Goal: Task Accomplishment & Management: Use online tool/utility

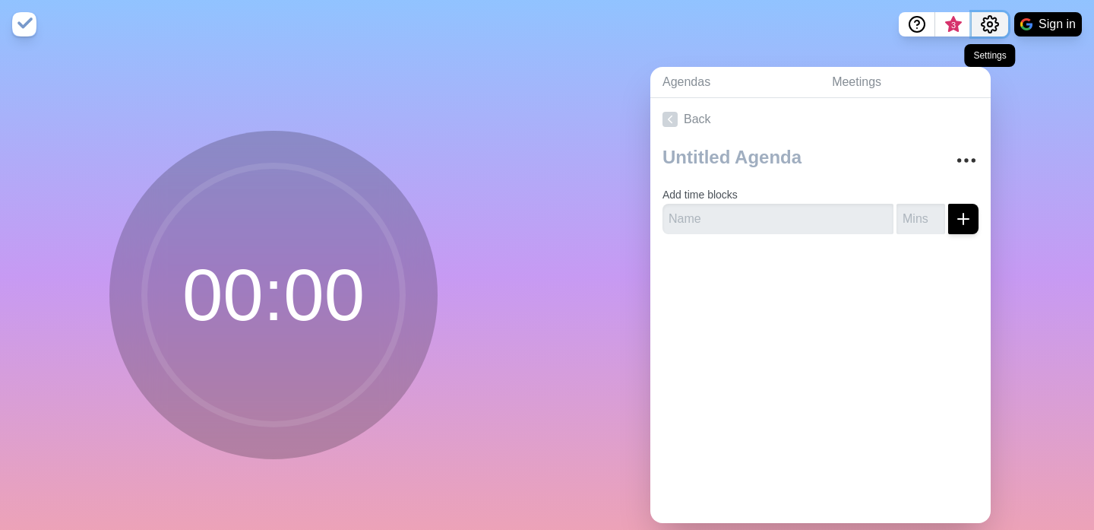
click at [987, 21] on icon "Settings" at bounding box center [990, 24] width 18 height 18
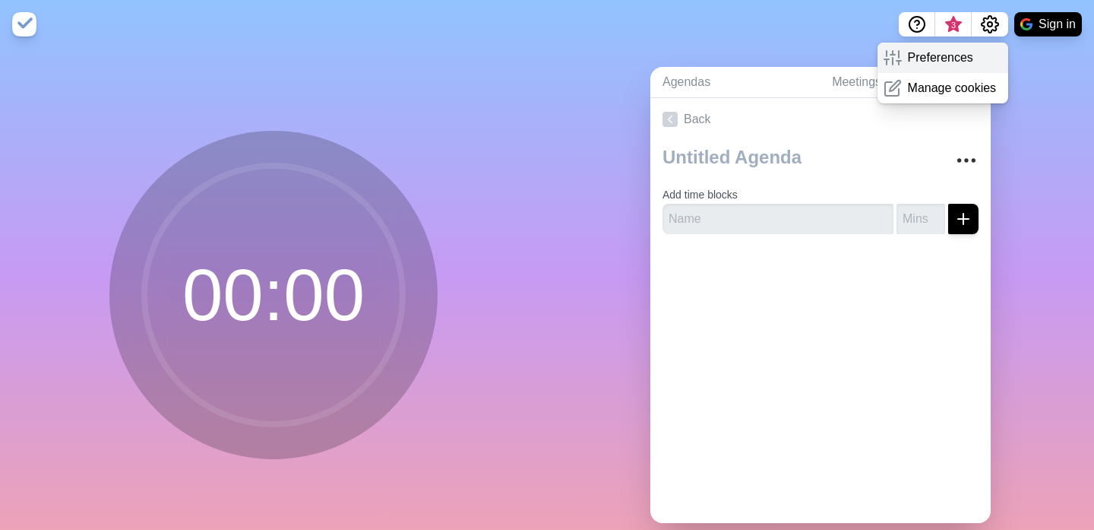
click at [965, 63] on p "Preferences" at bounding box center [940, 58] width 65 height 18
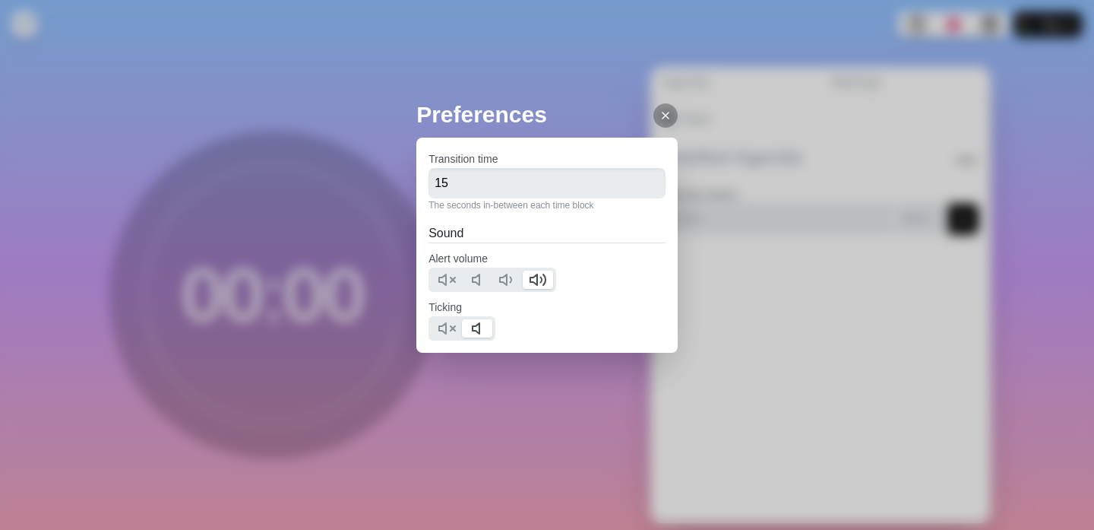
click at [663, 115] on line at bounding box center [666, 115] width 6 height 6
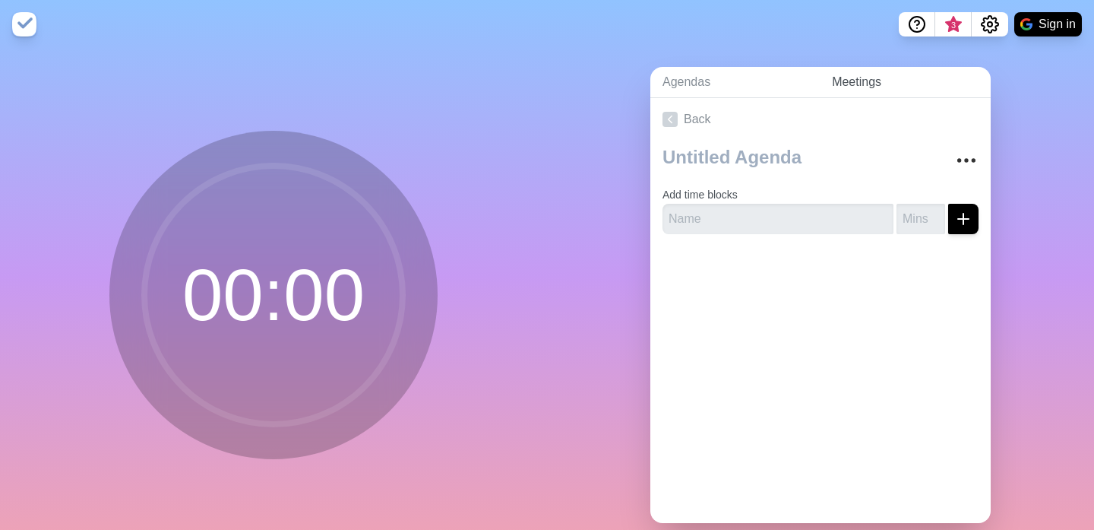
click at [873, 82] on link "Meetings" at bounding box center [905, 82] width 171 height 31
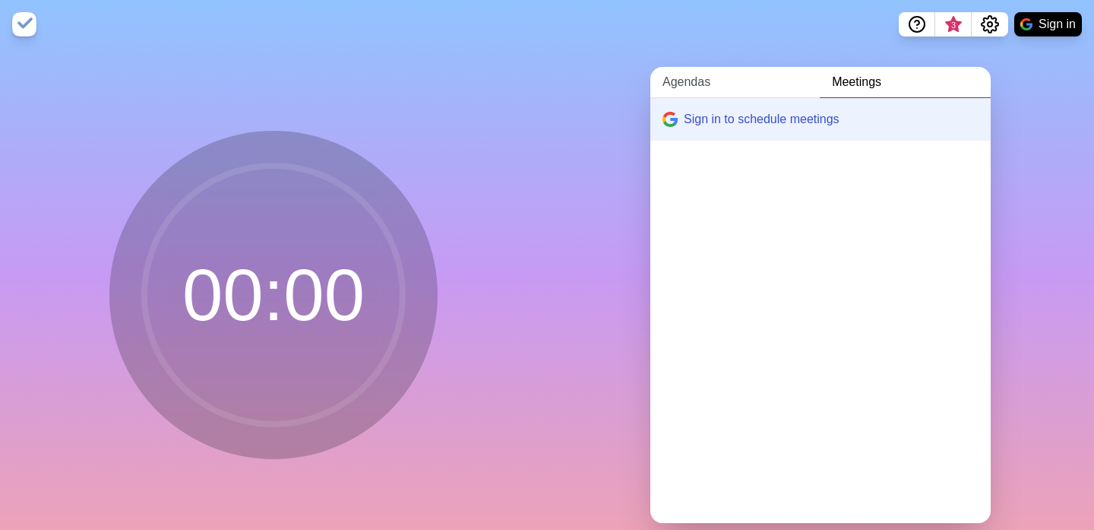
click at [669, 87] on link "Agendas" at bounding box center [735, 82] width 169 height 31
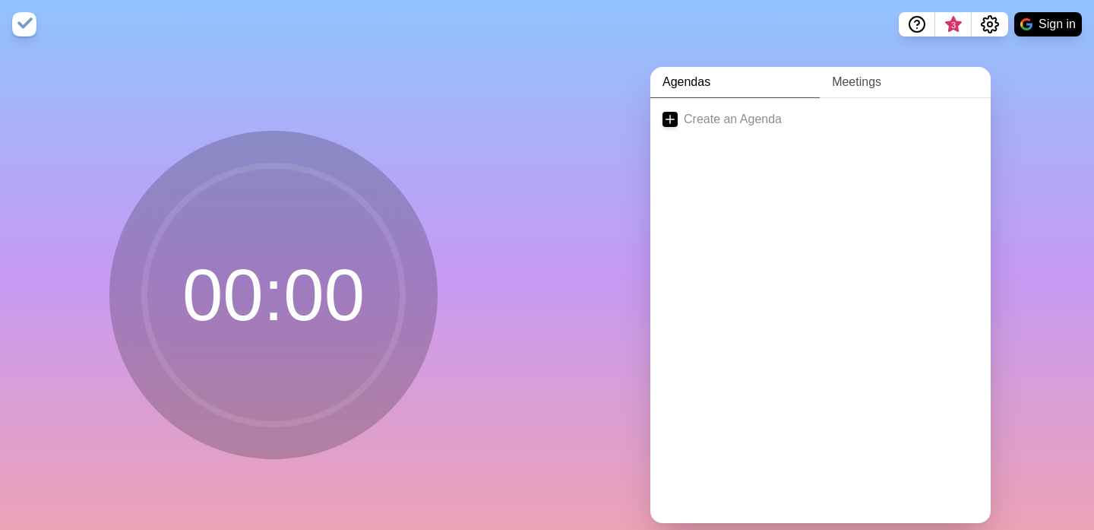
click at [888, 82] on link "Meetings" at bounding box center [905, 82] width 171 height 31
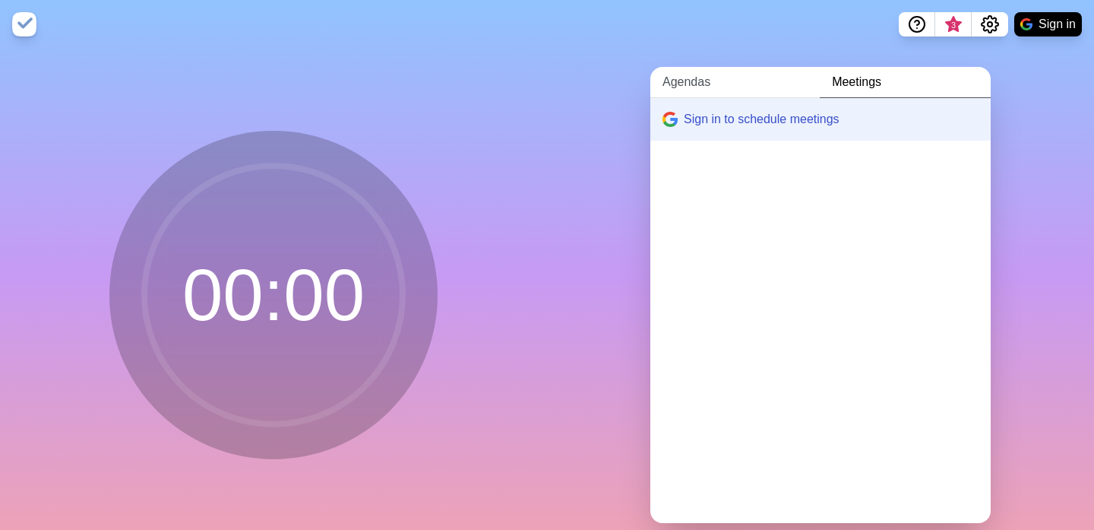
click at [687, 79] on link "Agendas" at bounding box center [735, 82] width 169 height 31
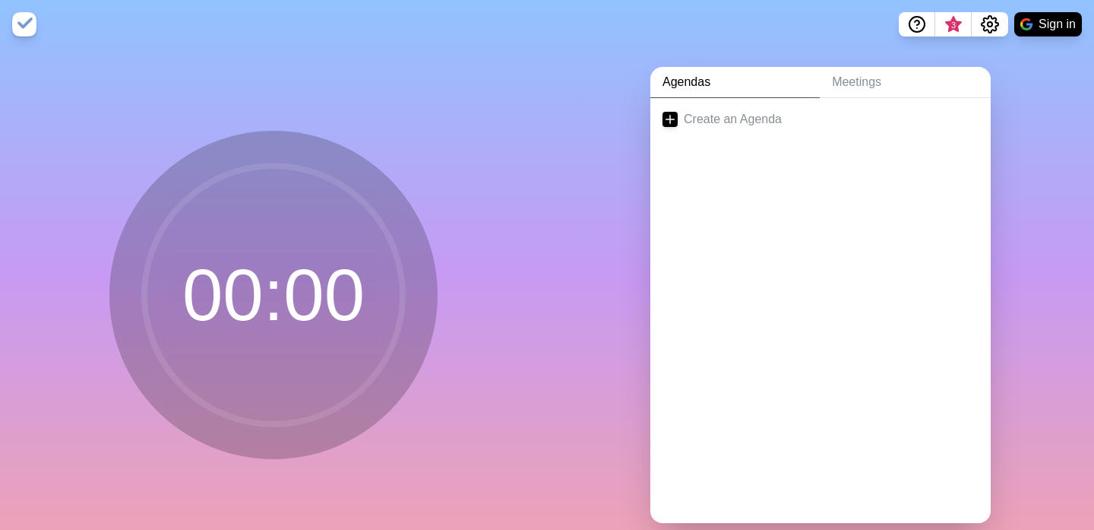
click at [537, 153] on div "00 : 00" at bounding box center [273, 301] width 547 height 505
click at [299, 355] on circle at bounding box center [273, 295] width 258 height 258
click at [89, 92] on div "00 : 00" at bounding box center [273, 301] width 547 height 505
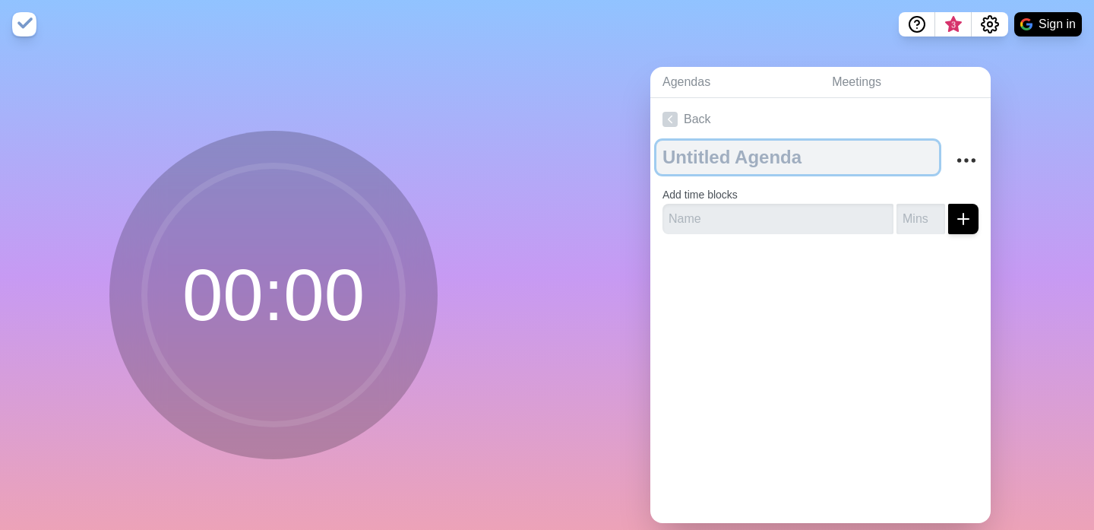
click at [702, 161] on textarea at bounding box center [798, 157] width 283 height 33
type textarea "Analyse Workshop"
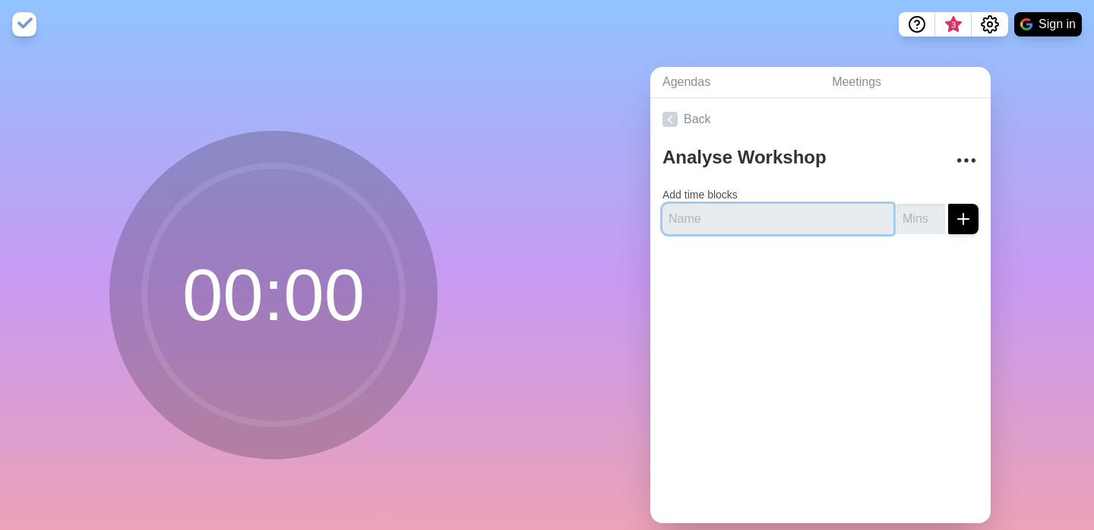
click at [691, 224] on input "text" at bounding box center [778, 219] width 231 height 30
type input "Check in"
click at [914, 215] on input "number" at bounding box center [921, 219] width 49 height 30
type input "30"
click at [764, 368] on div "Back Analyse Workshop Add time blocks Check in 30" at bounding box center [821, 310] width 340 height 425
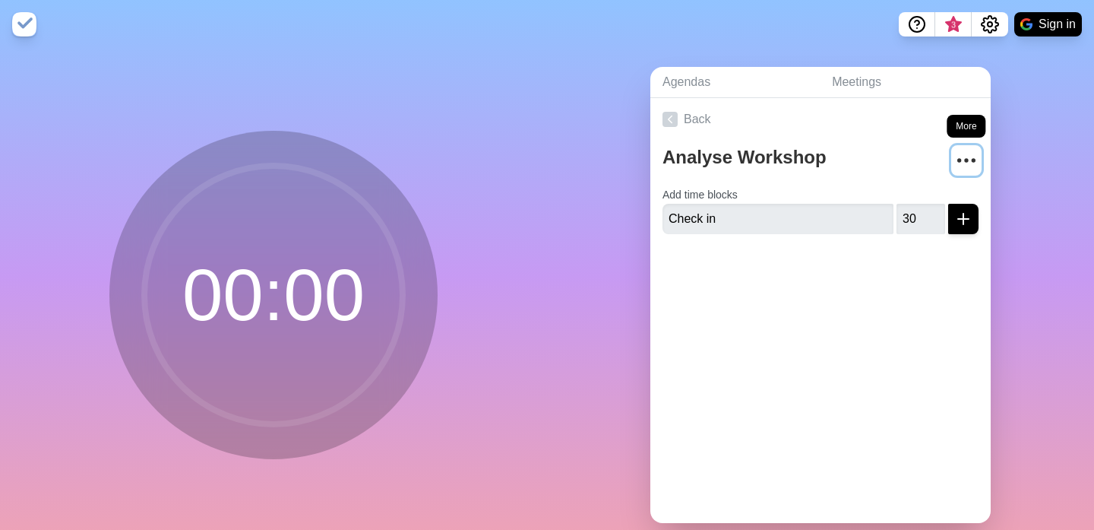
click at [964, 153] on icon "More" at bounding box center [967, 160] width 24 height 24
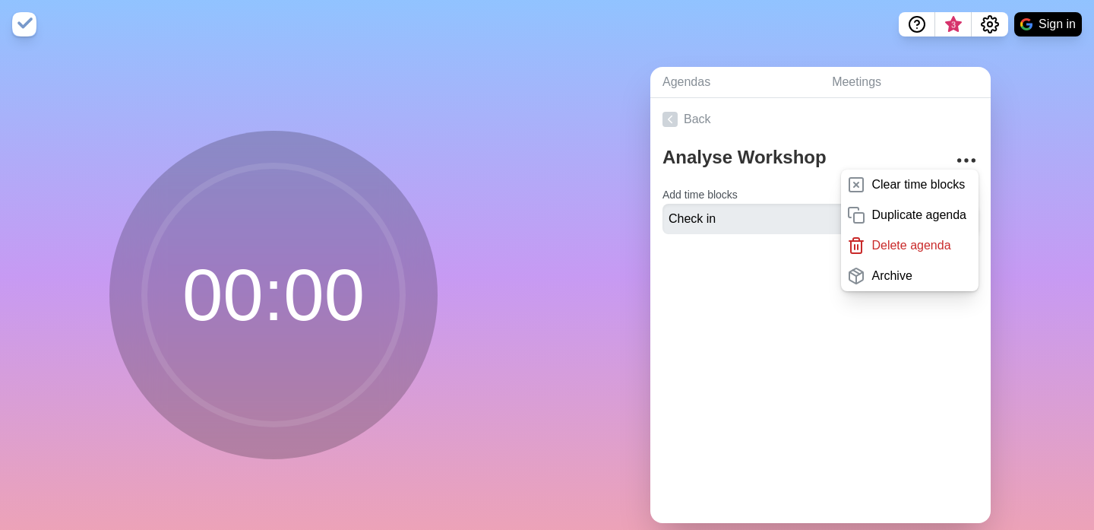
click at [793, 342] on div "Back Analyse Workshop Clear time blocks Duplicate agenda Delete agenda Archive …" at bounding box center [821, 310] width 340 height 425
click at [689, 443] on div "Back Analyse Workshop Clear time blocks Duplicate agenda Delete agenda Archive …" at bounding box center [821, 310] width 340 height 425
click at [972, 154] on icon "More" at bounding box center [967, 160] width 24 height 24
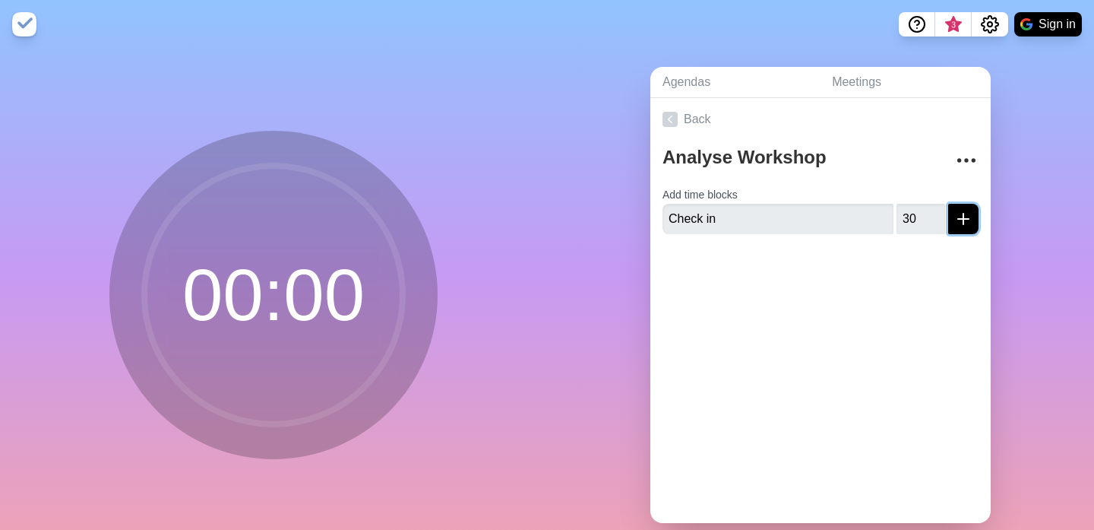
click at [967, 215] on icon "submit" at bounding box center [964, 219] width 18 height 18
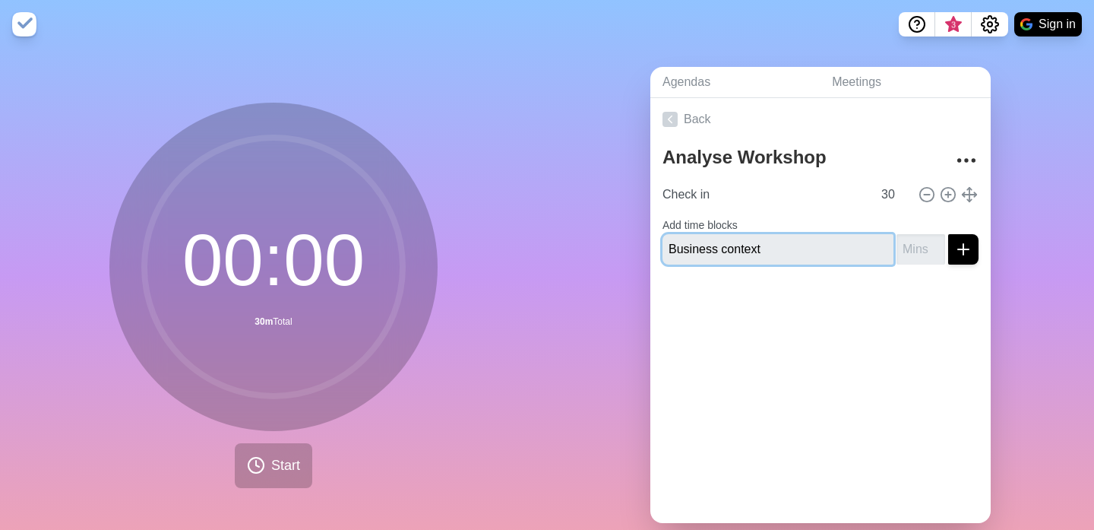
type input "Business context"
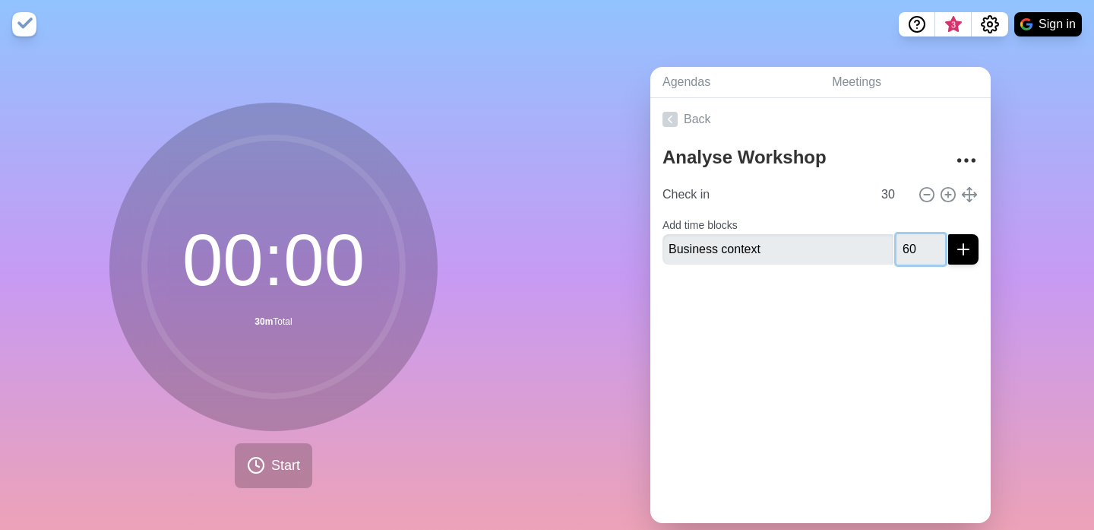
type input "60"
click at [949, 234] on button "submit" at bounding box center [964, 249] width 30 height 30
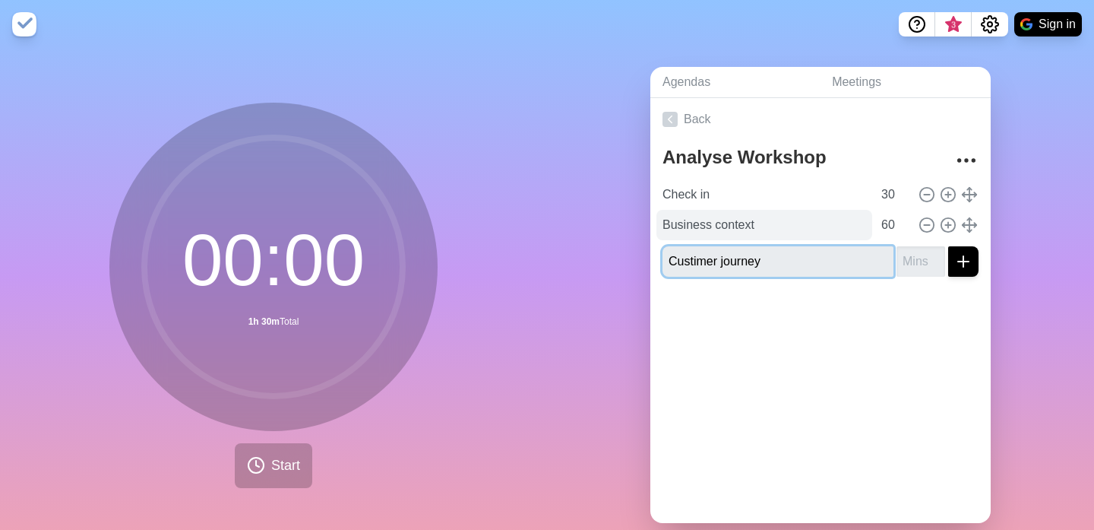
type input "Custimer journey"
type input "60"
click at [949, 246] on button "submit" at bounding box center [964, 261] width 30 height 30
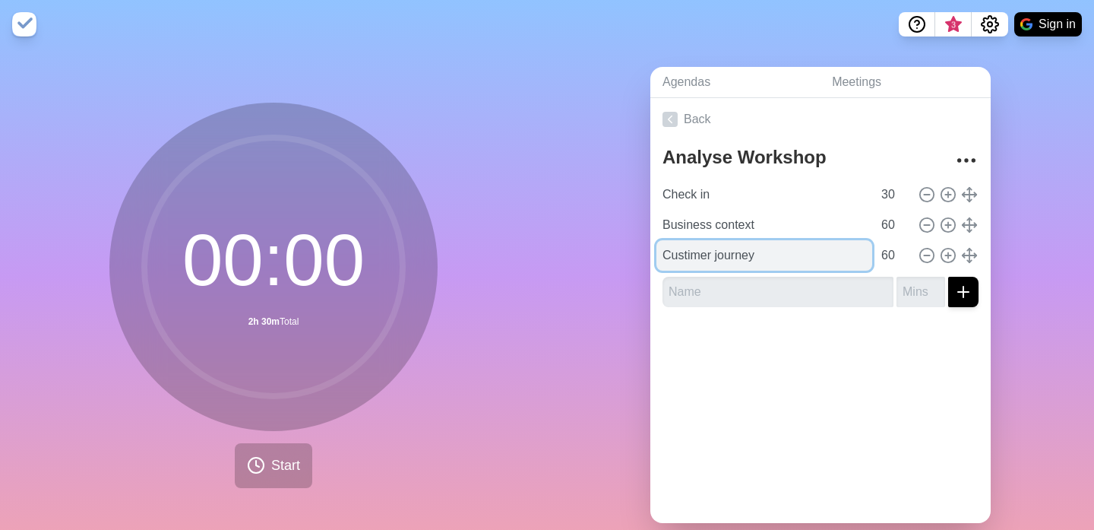
click at [690, 252] on input "Custimer journey" at bounding box center [765, 255] width 216 height 30
click at [766, 254] on input "Customer journey" at bounding box center [765, 255] width 216 height 30
type input "Customer journey (part 1)"
paste input "Customer journey (part 1)"
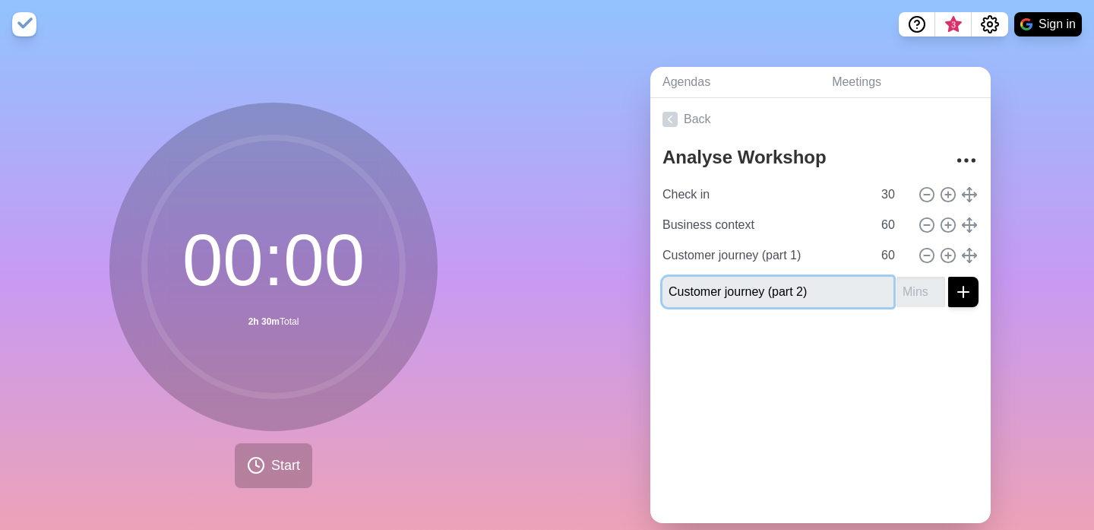
type input "Customer journey (part 2)"
click at [910, 401] on div "Back Analyse Workshop Check in 30 Business context 60 Customer journey (part 1)…" at bounding box center [821, 310] width 340 height 425
click at [925, 287] on input "number" at bounding box center [921, 292] width 49 height 30
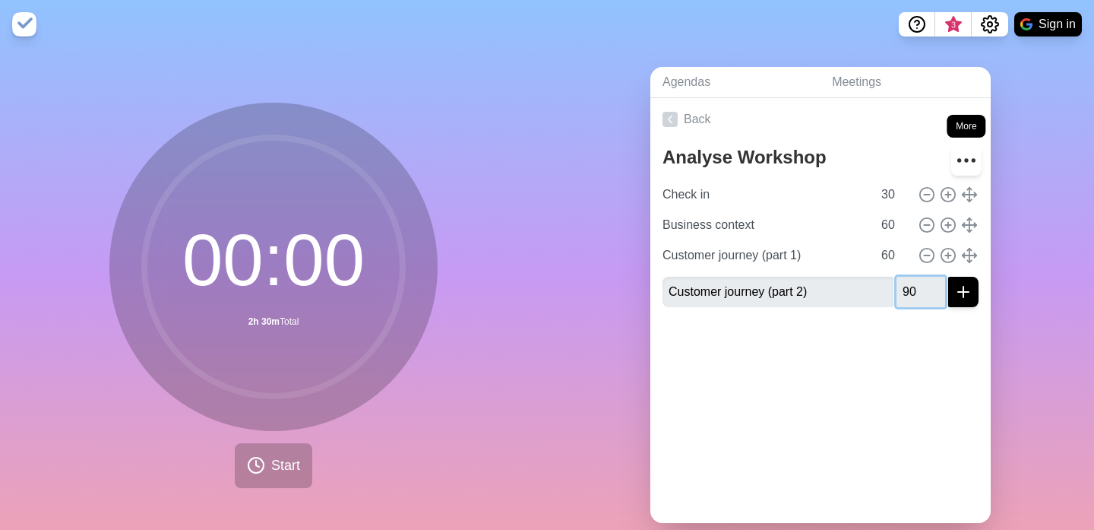
type input "90"
click at [971, 164] on icon "More" at bounding box center [967, 160] width 24 height 24
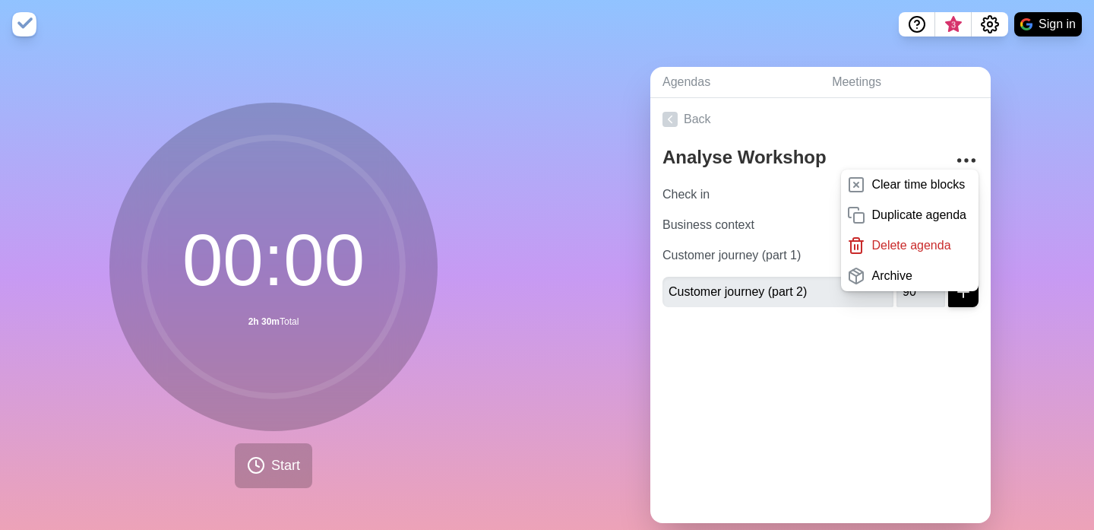
click at [829, 382] on div "Back Analyse Workshop Clear time blocks Duplicate agenda Delete agenda Archive …" at bounding box center [821, 310] width 340 height 425
click at [851, 356] on div at bounding box center [821, 349] width 340 height 61
click at [831, 344] on div at bounding box center [821, 349] width 340 height 61
click at [971, 154] on icon "More" at bounding box center [967, 160] width 24 height 24
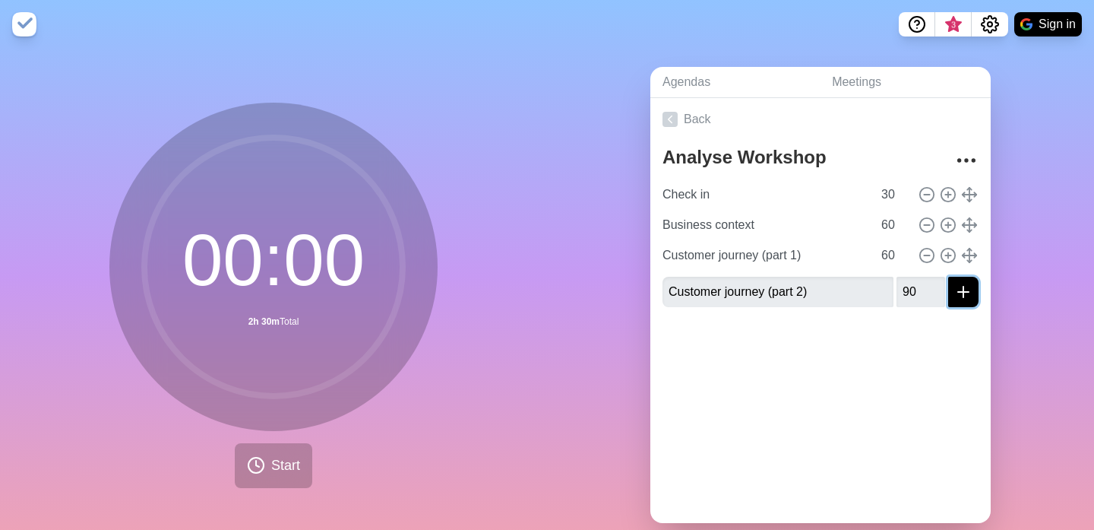
click at [970, 290] on icon "submit" at bounding box center [964, 292] width 18 height 18
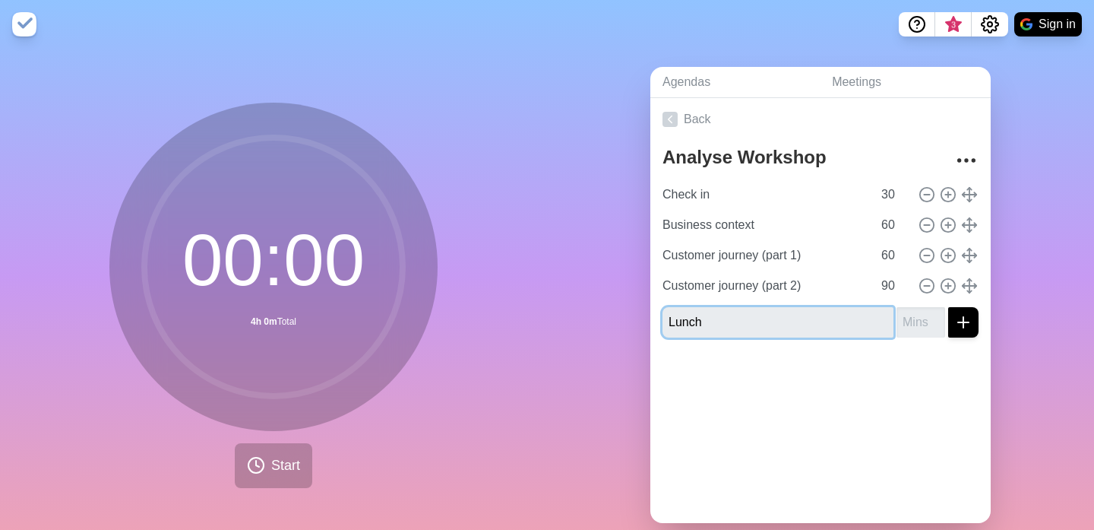
type input "Lunch"
type input "60"
click at [949, 307] on button "submit" at bounding box center [964, 322] width 30 height 30
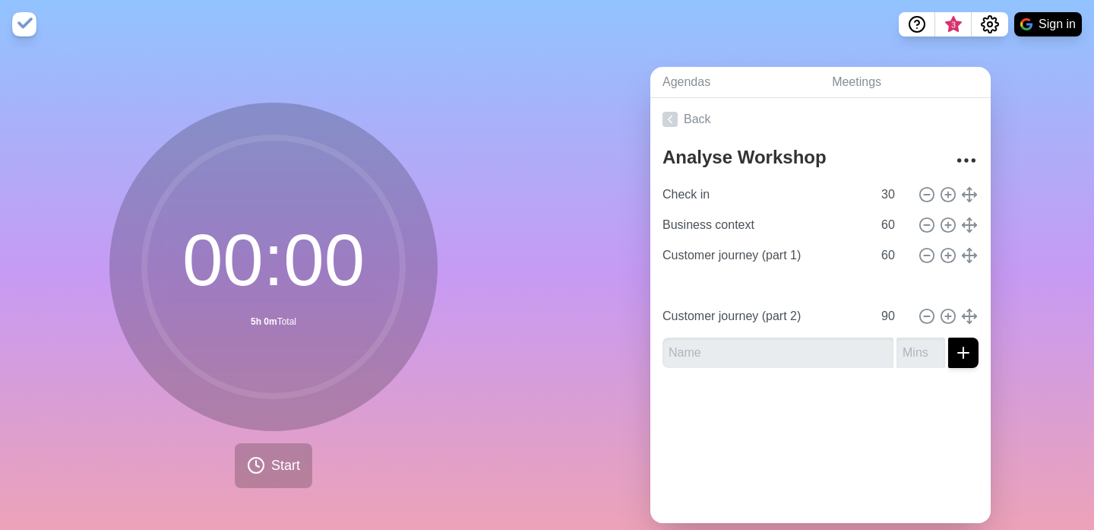
type input "Lunch"
type input "60"
type input "Customer journey (part 2)"
type input "90"
drag, startPoint x: 969, startPoint y: 313, endPoint x: 973, endPoint y: 284, distance: 29.1
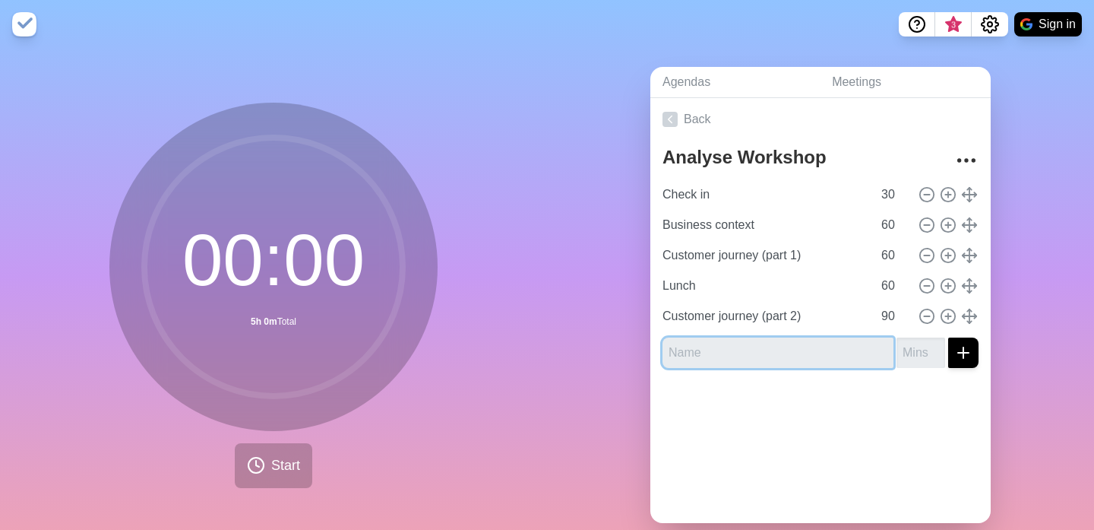
click at [728, 345] on input "text" at bounding box center [778, 352] width 231 height 30
type input "Data & Heuristik"
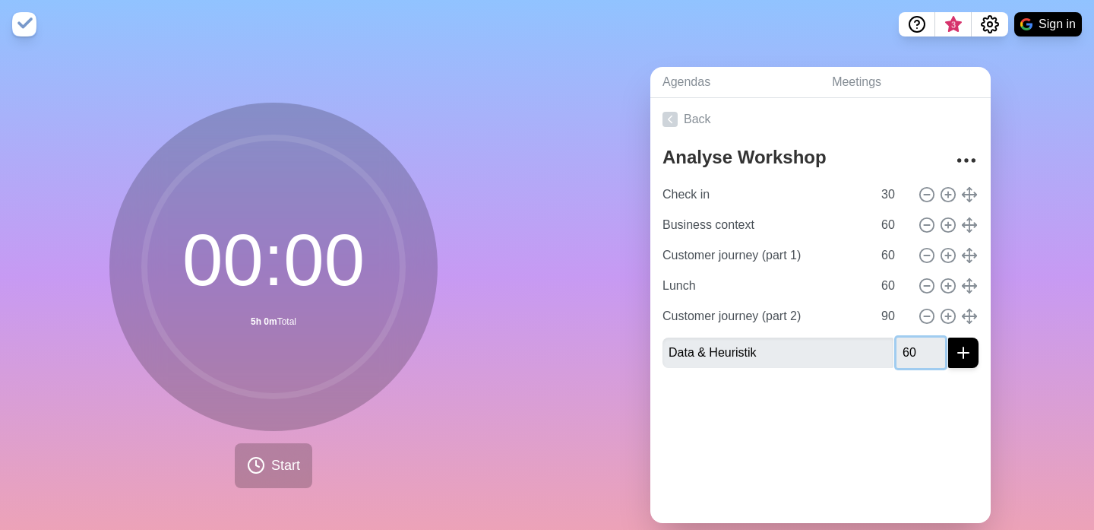
type input "60"
click at [949, 337] on button "submit" at bounding box center [964, 352] width 30 height 30
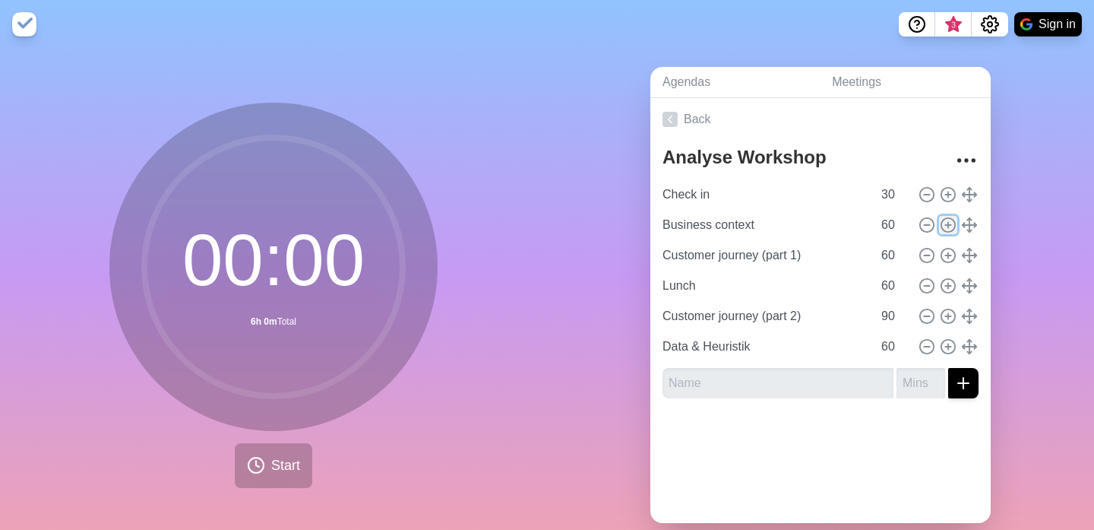
click at [946, 222] on icon at bounding box center [948, 225] width 17 height 17
type input "Business context"
type input "Customer journey (part 1)"
type input "Lunch"
type input "60"
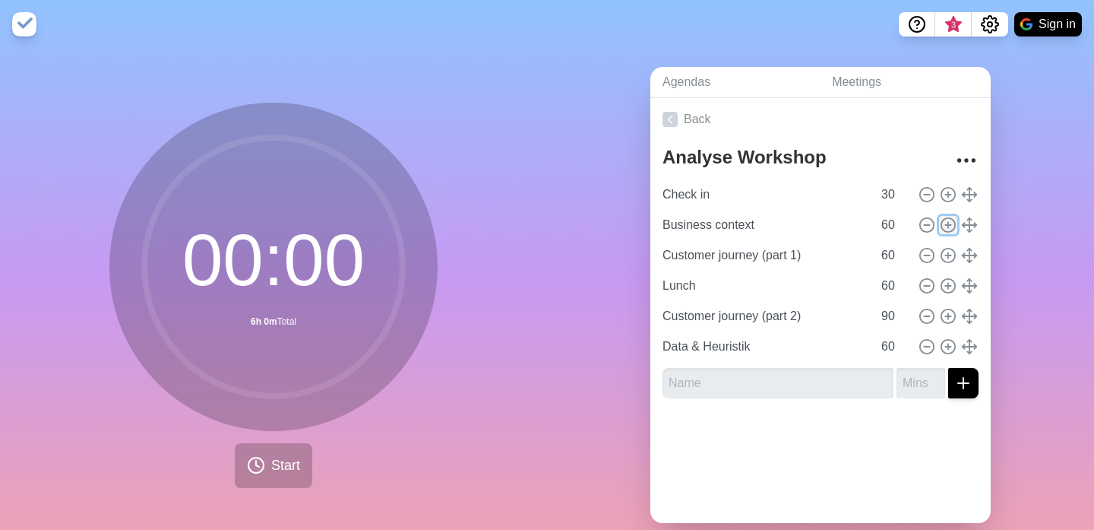
type input "Customer journey (part 2)"
type input "90"
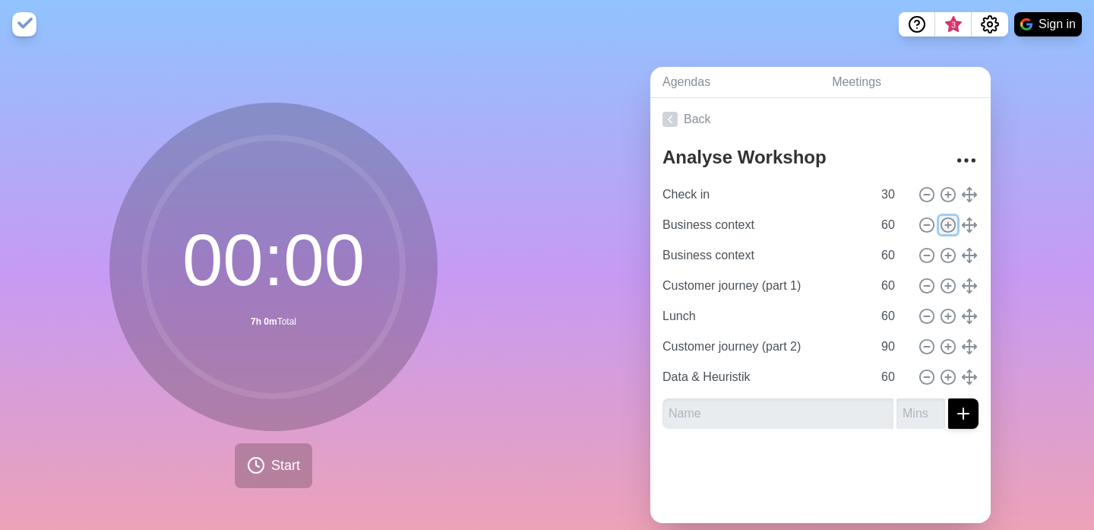
click at [946, 222] on icon at bounding box center [948, 225] width 17 height 17
type input "Business context"
type input "Customer journey (part 1)"
type input "Lunch"
type input "60"
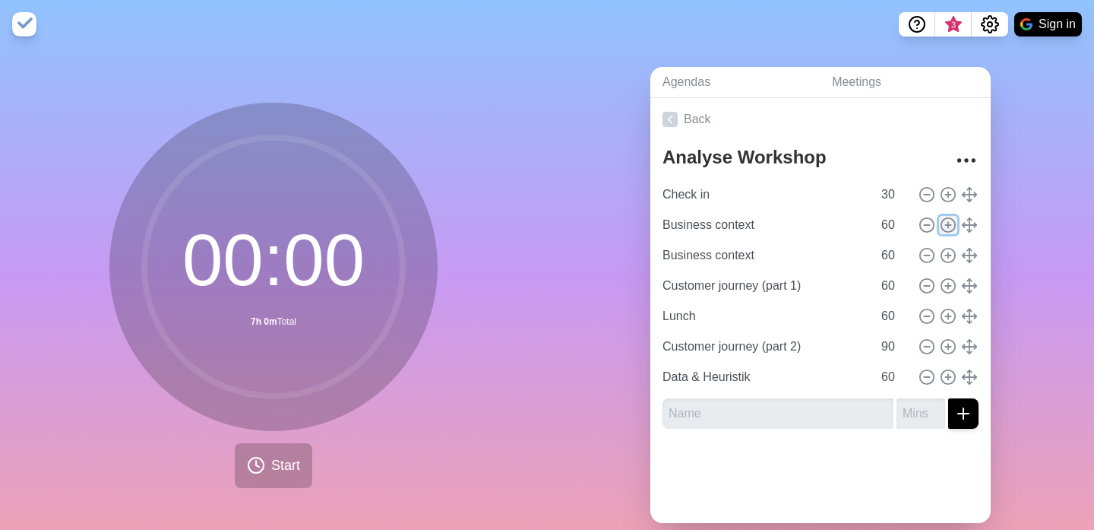
type input "Customer journey (part 2)"
type input "90"
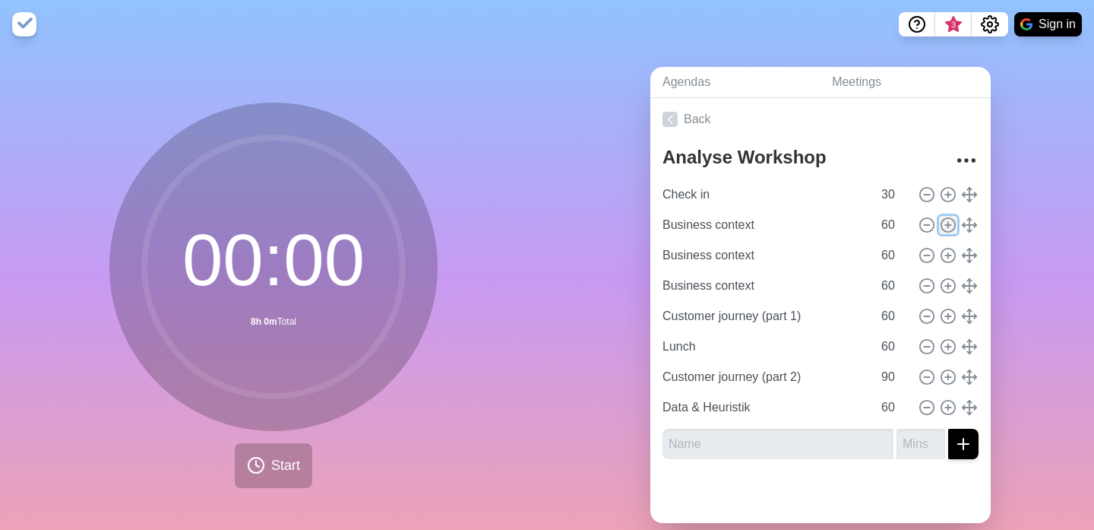
click at [946, 222] on icon at bounding box center [948, 225] width 17 height 17
type input "Business context"
type input "Customer journey (part 1)"
type input "Lunch"
type input "60"
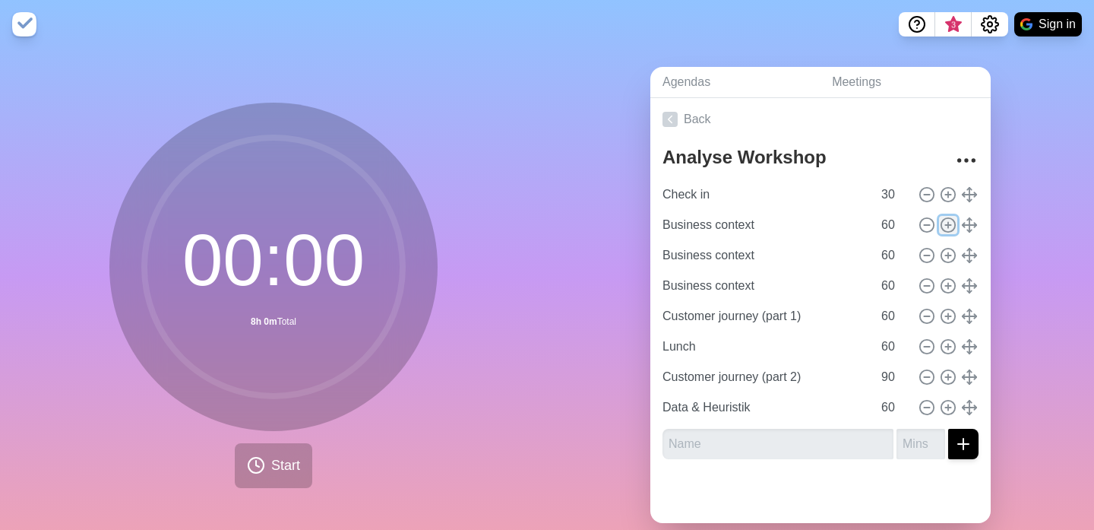
type input "Customer journey (part 2)"
type input "90"
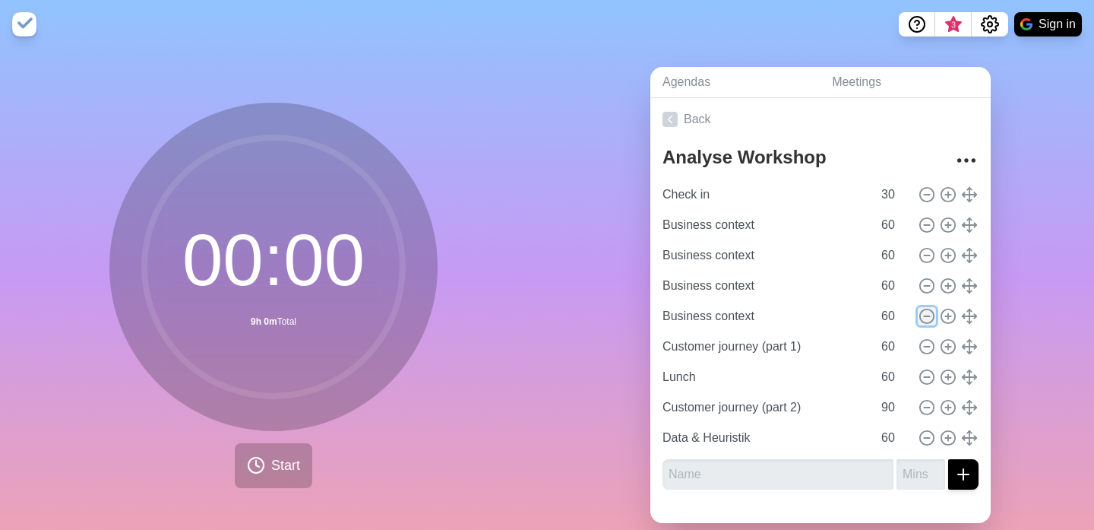
click at [926, 312] on icon at bounding box center [927, 316] width 17 height 17
type input "Customer journey (part 1)"
type input "Lunch"
type input "Customer journey (part 2)"
type input "90"
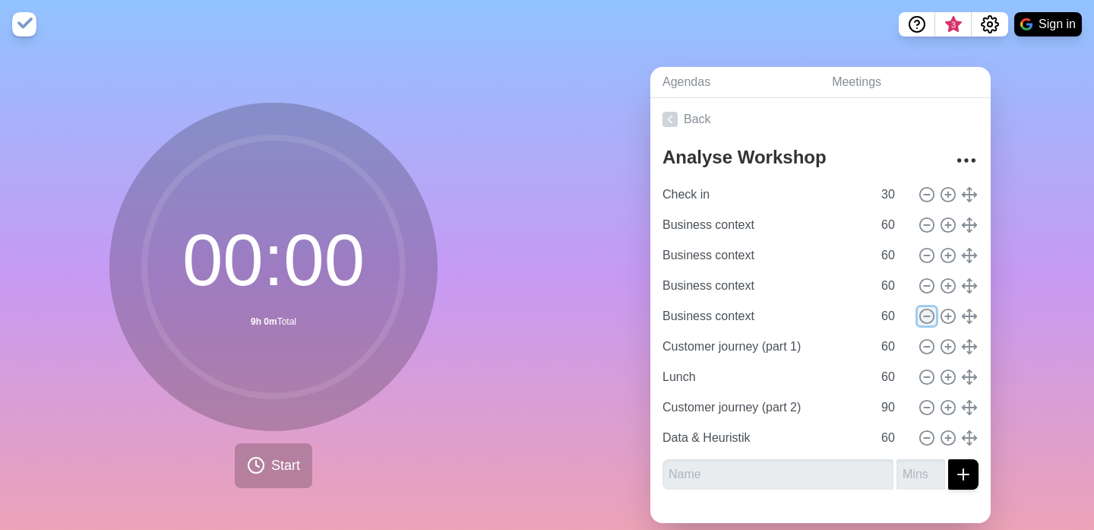
type input "Data & Heuristik"
type input "60"
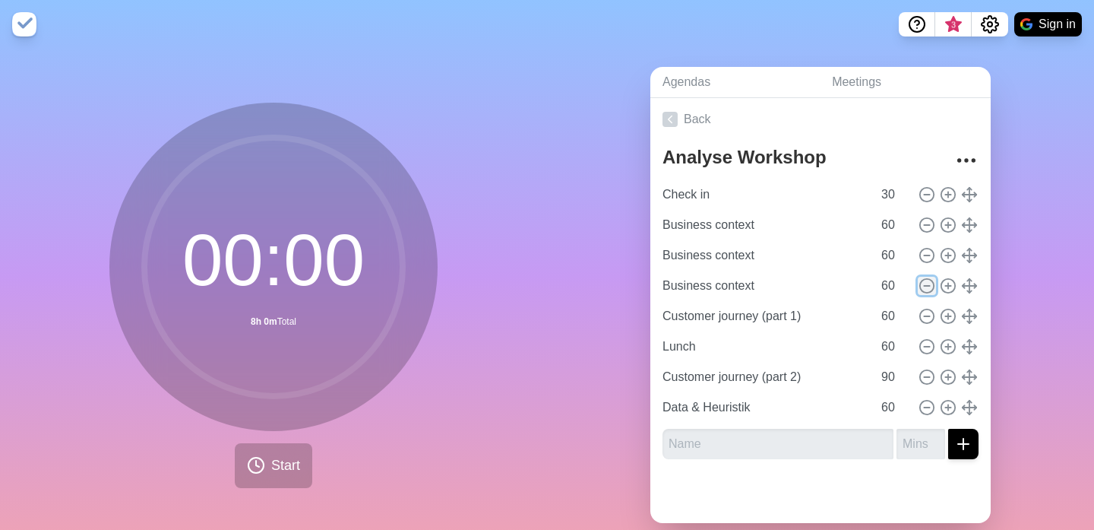
click at [925, 279] on icon at bounding box center [927, 285] width 17 height 17
type input "Customer journey (part 1)"
type input "Lunch"
type input "Customer journey (part 2)"
type input "90"
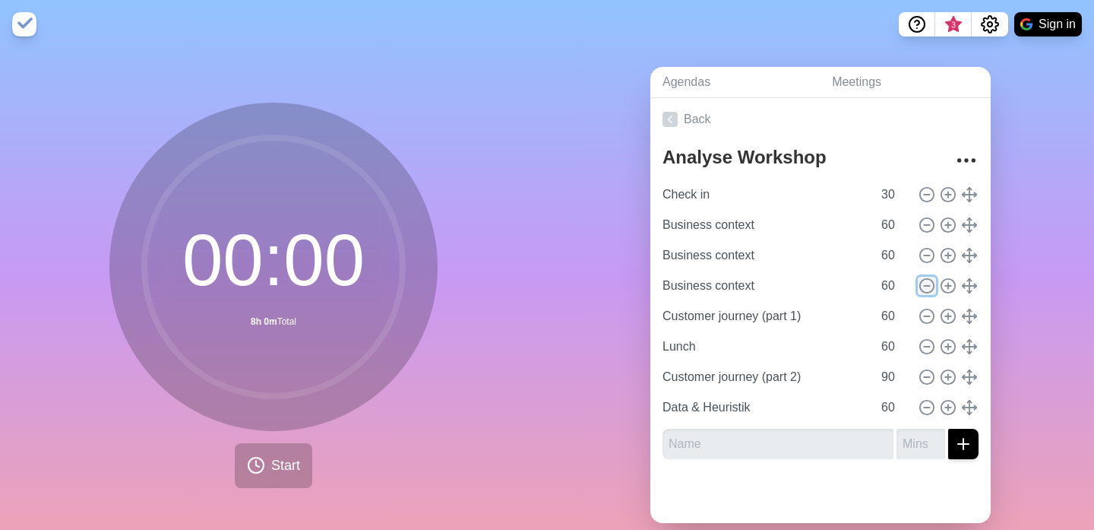
type input "Data & Heuristik"
type input "60"
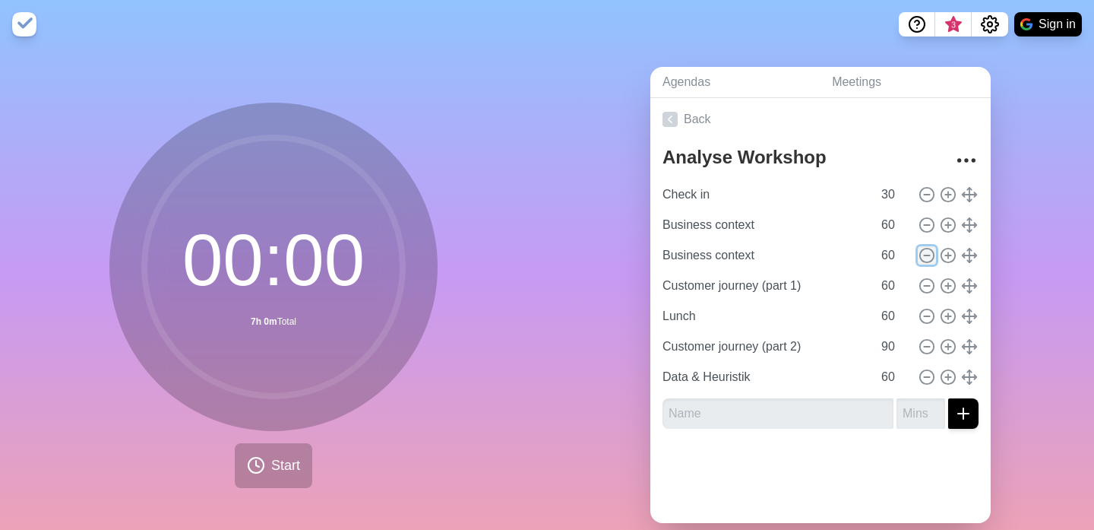
click at [929, 252] on icon at bounding box center [927, 255] width 17 height 17
type input "Customer journey (part 1)"
type input "Lunch"
type input "Customer journey (part 2)"
type input "90"
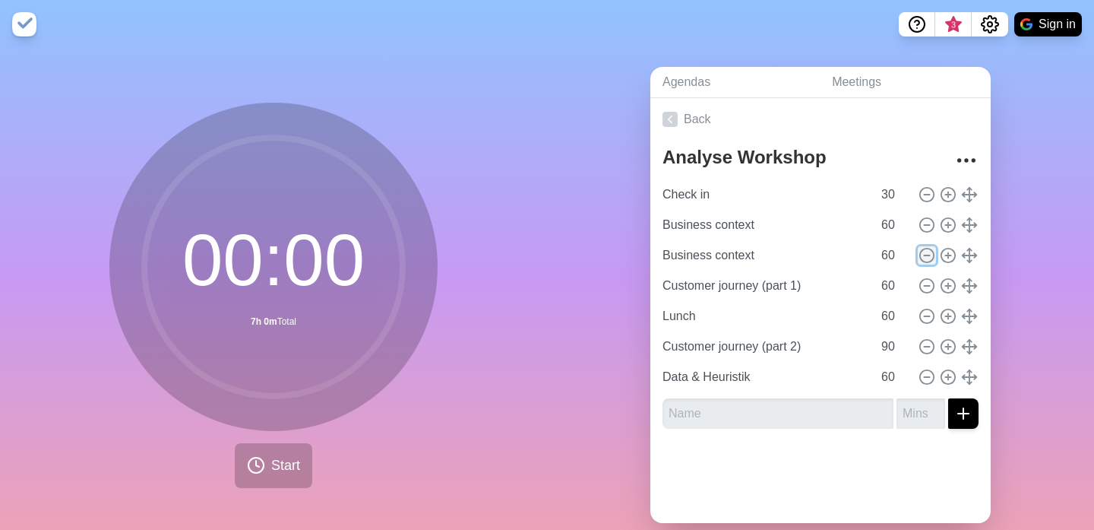
type input "Data & Heuristik"
type input "60"
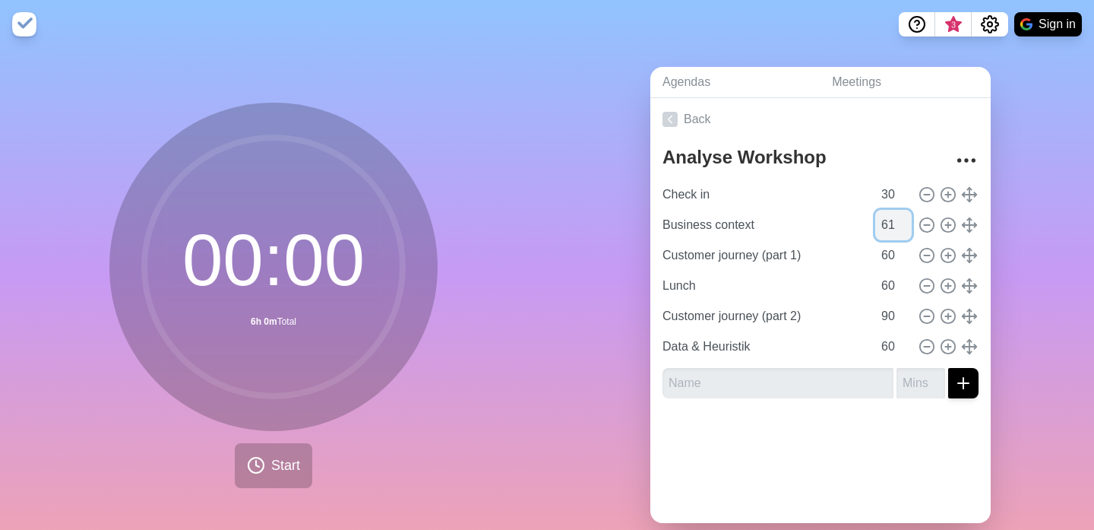
click at [904, 218] on input "61" at bounding box center [894, 225] width 36 height 30
click at [904, 218] on input "62" at bounding box center [894, 225] width 36 height 30
click at [904, 218] on input "63" at bounding box center [894, 225] width 36 height 30
click at [904, 218] on input "78" at bounding box center [894, 225] width 36 height 30
click at [904, 218] on input "79" at bounding box center [894, 225] width 36 height 30
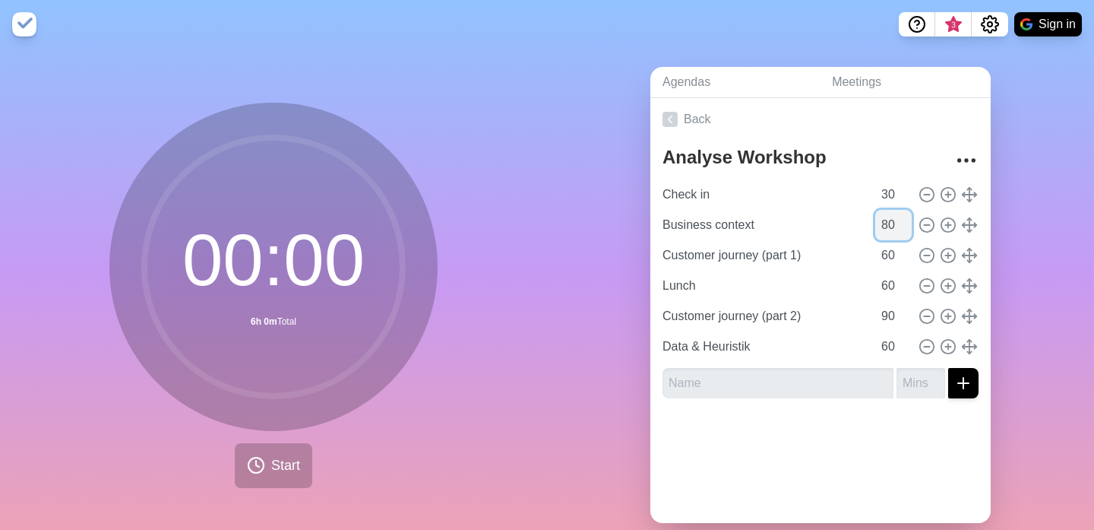
click at [904, 218] on input "80" at bounding box center [894, 225] width 36 height 30
click at [904, 218] on input "81" at bounding box center [894, 225] width 36 height 30
click at [904, 218] on input "82" at bounding box center [894, 225] width 36 height 30
click at [904, 218] on input "83" at bounding box center [894, 225] width 36 height 30
click at [904, 218] on input "84" at bounding box center [894, 225] width 36 height 30
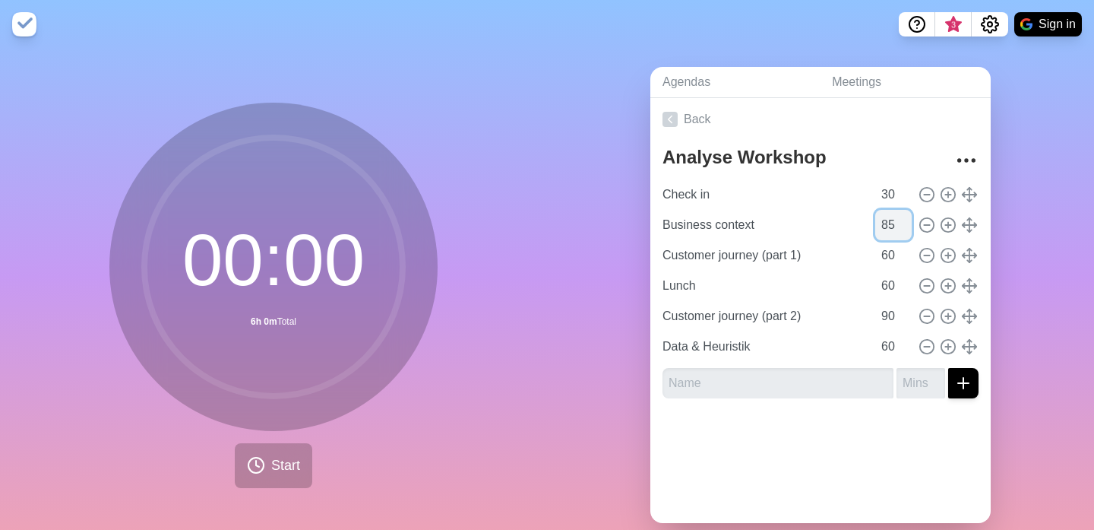
click at [904, 218] on input "85" at bounding box center [894, 225] width 36 height 30
click at [904, 218] on input "86" at bounding box center [894, 225] width 36 height 30
click at [904, 218] on input "87" at bounding box center [894, 225] width 36 height 30
click at [904, 218] on input "88" at bounding box center [894, 225] width 36 height 30
click at [904, 218] on input "89" at bounding box center [894, 225] width 36 height 30
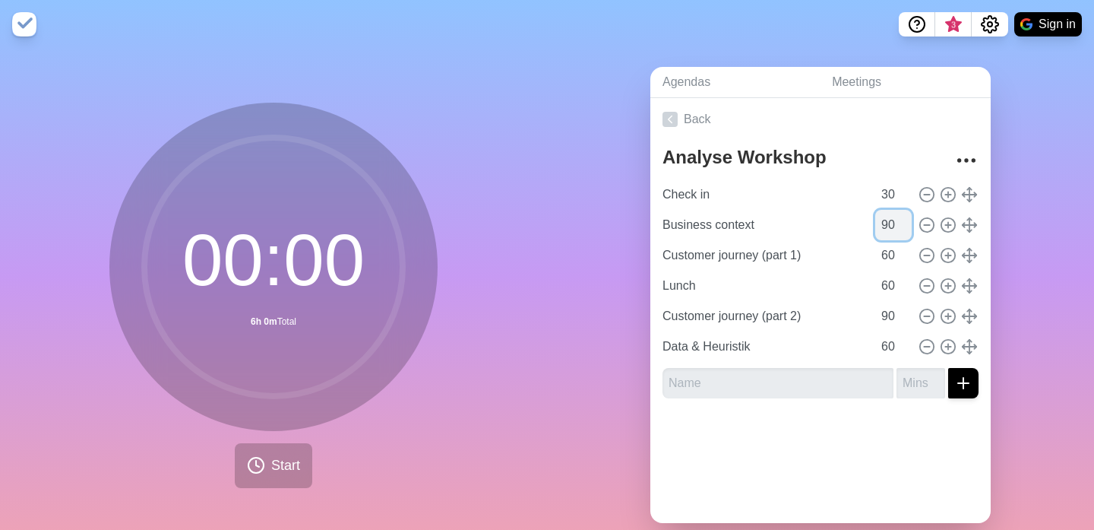
type input "90"
click at [904, 218] on input "90" at bounding box center [894, 225] width 36 height 30
type input "90"
click at [708, 391] on input "text" at bounding box center [778, 383] width 231 height 30
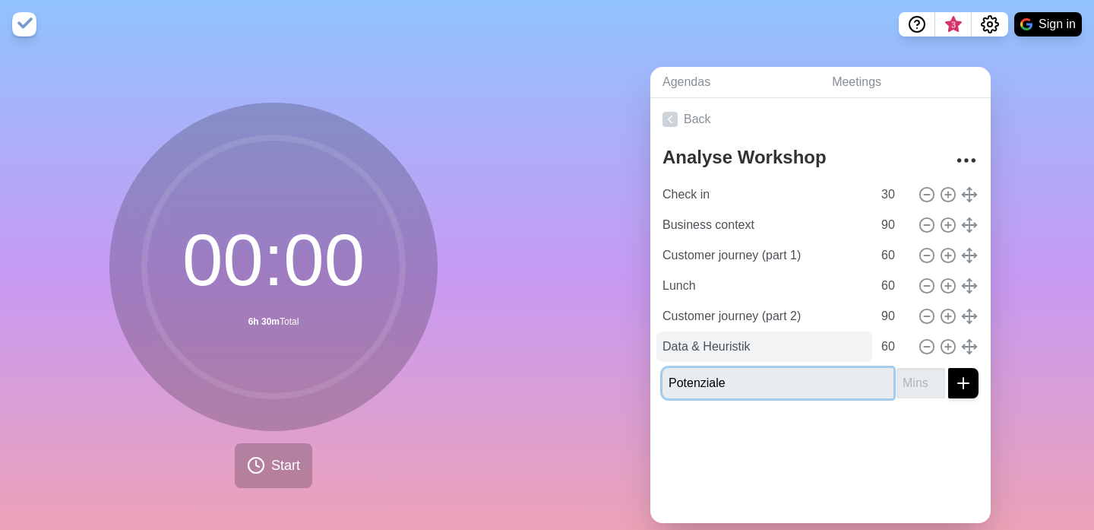
type input "Potenziale"
type input "60"
click at [949, 368] on button "submit" at bounding box center [964, 383] width 30 height 30
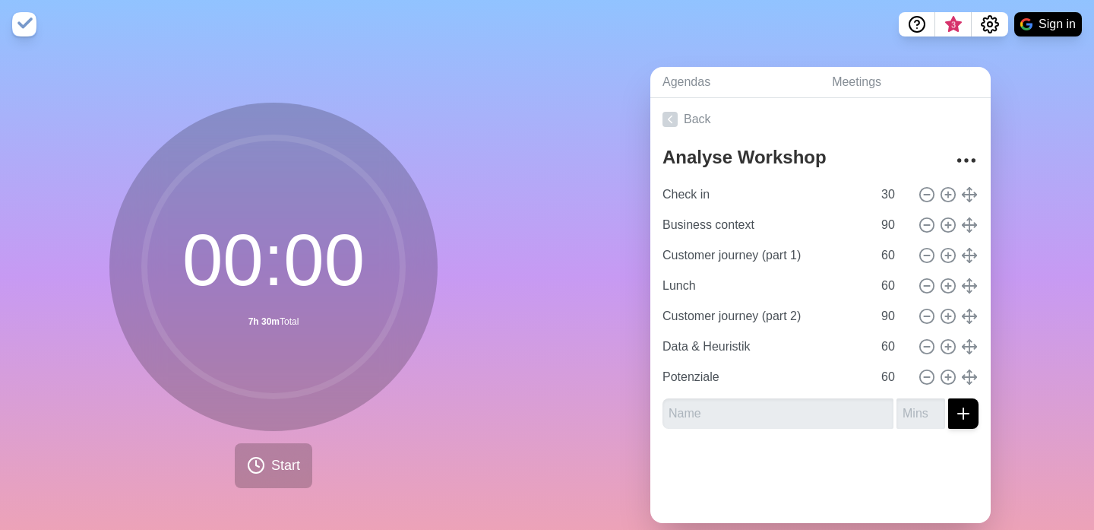
click at [740, 476] on div at bounding box center [821, 471] width 340 height 61
click at [866, 478] on div at bounding box center [821, 471] width 340 height 61
click at [992, 21] on icon "Settings" at bounding box center [990, 24] width 18 height 18
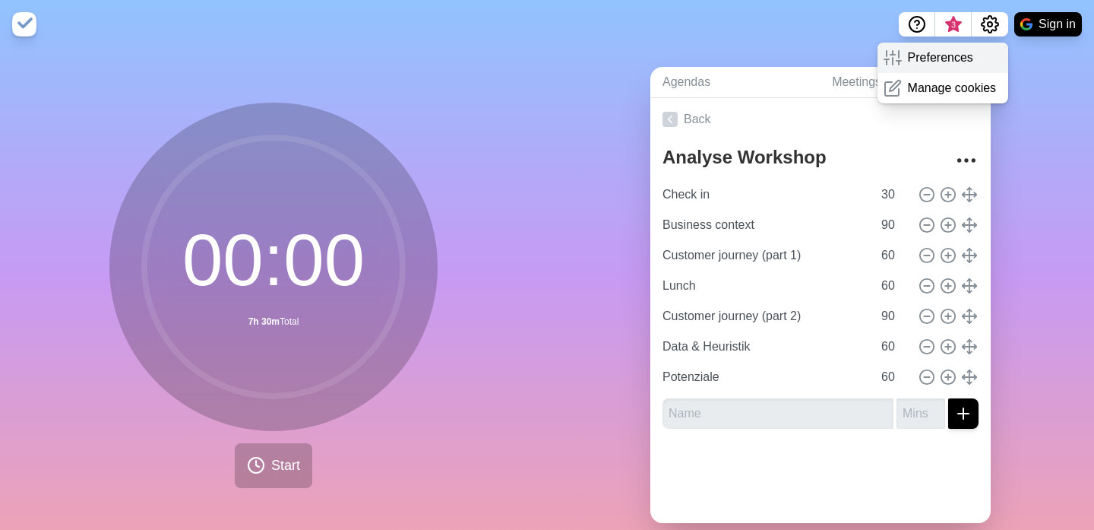
click at [930, 59] on p "Preferences" at bounding box center [940, 58] width 65 height 18
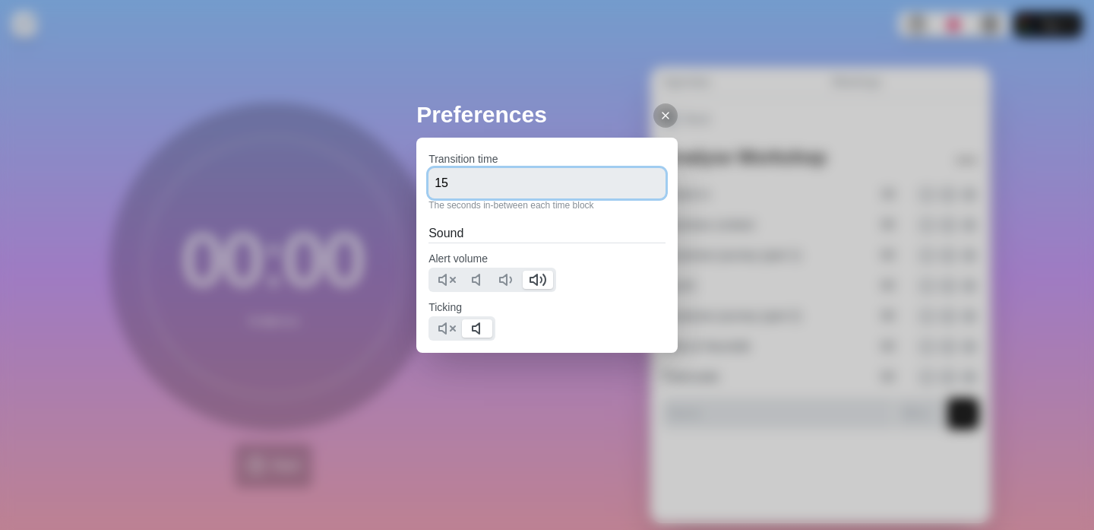
drag, startPoint x: 525, startPoint y: 182, endPoint x: 282, endPoint y: 172, distance: 243.4
click at [282, 172] on div "Preferences Transition time 15 The seconds in-between each time block Sound Ale…" at bounding box center [547, 265] width 1094 height 530
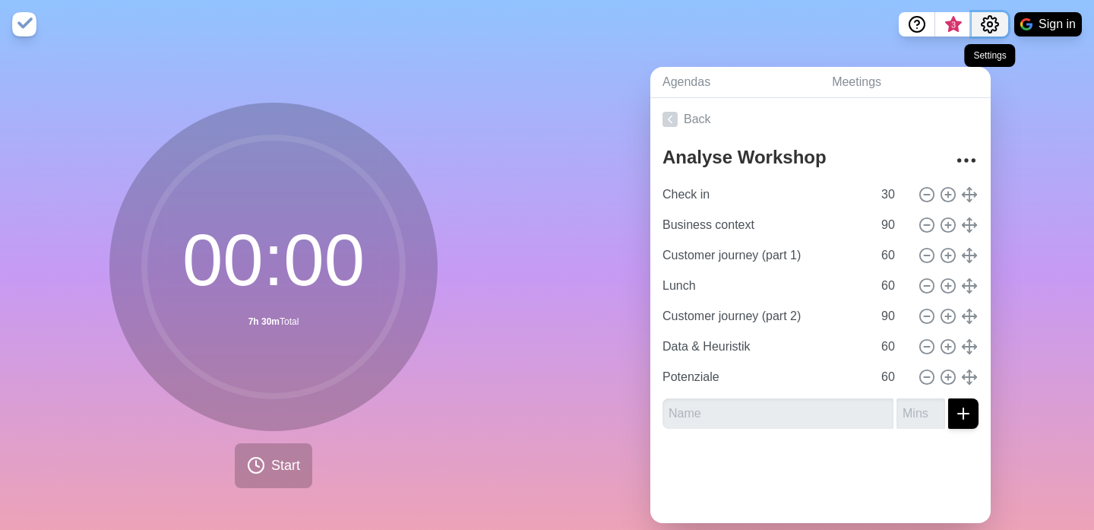
click at [993, 31] on icon "Settings" at bounding box center [990, 24] width 18 height 18
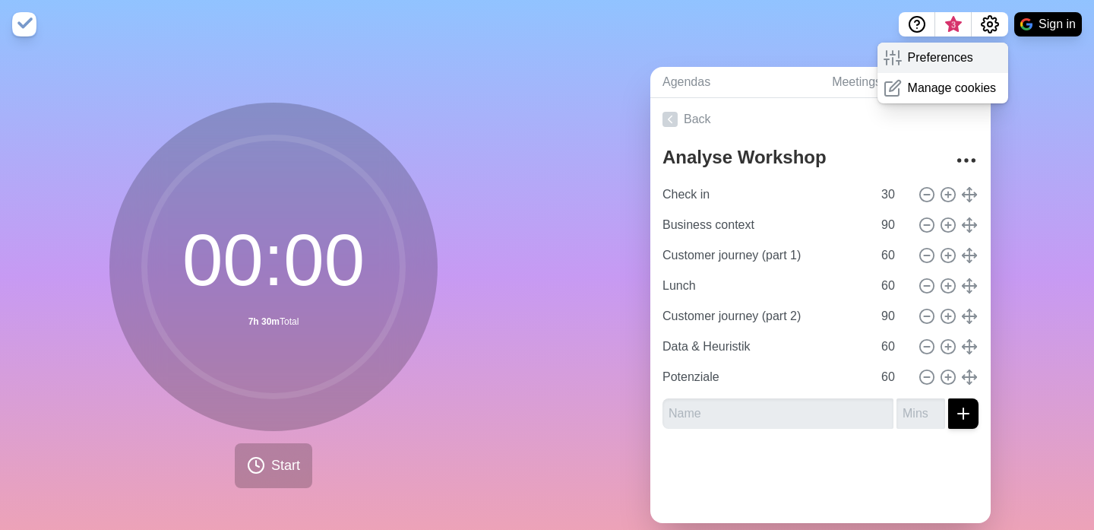
click at [919, 55] on p "Preferences" at bounding box center [940, 58] width 65 height 18
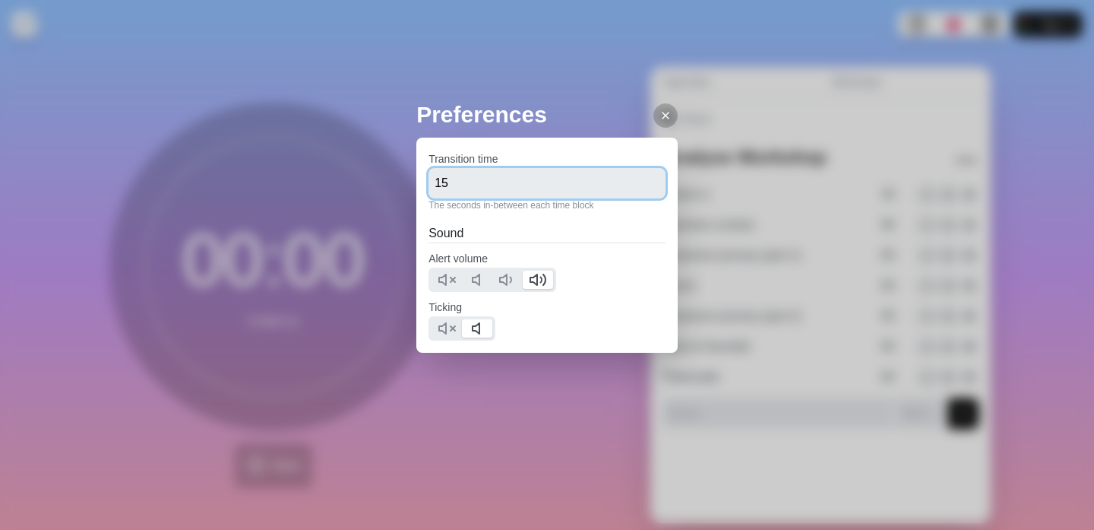
drag, startPoint x: 507, startPoint y: 176, endPoint x: 493, endPoint y: 174, distance: 13.8
click at [507, 176] on input "15" at bounding box center [547, 183] width 237 height 30
type input "60"
click at [511, 277] on icon at bounding box center [508, 280] width 18 height 18
click at [660, 112] on icon at bounding box center [666, 115] width 12 height 12
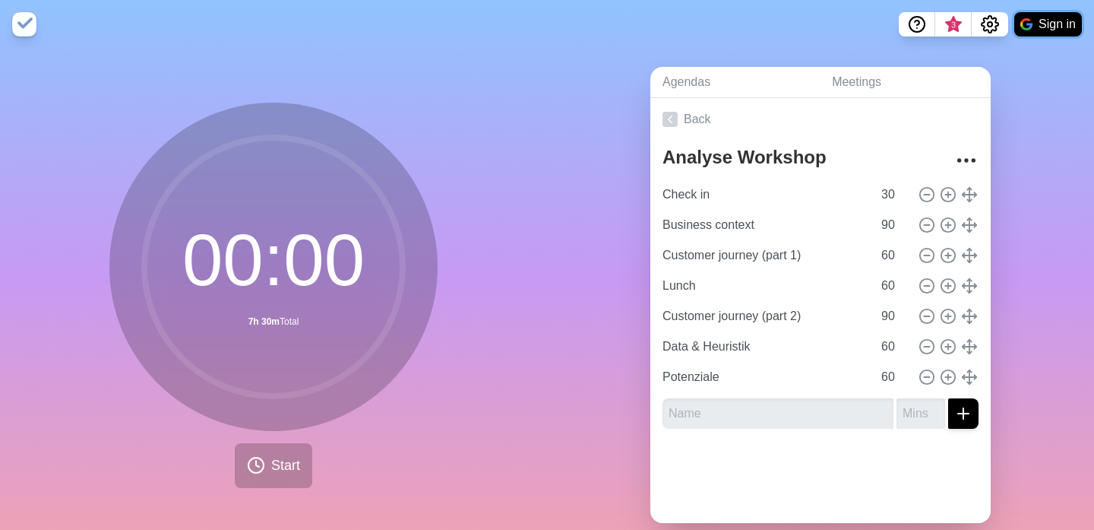
click at [1051, 26] on button "Sign in" at bounding box center [1049, 24] width 68 height 24
click at [1043, 21] on button "Sign in" at bounding box center [1049, 24] width 68 height 24
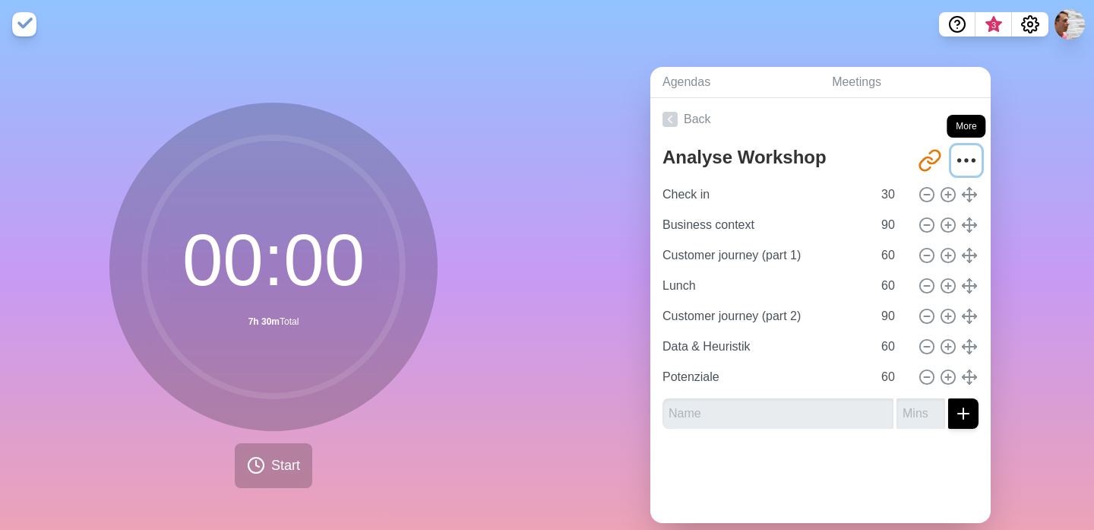
click at [962, 160] on icon "More" at bounding box center [967, 160] width 24 height 24
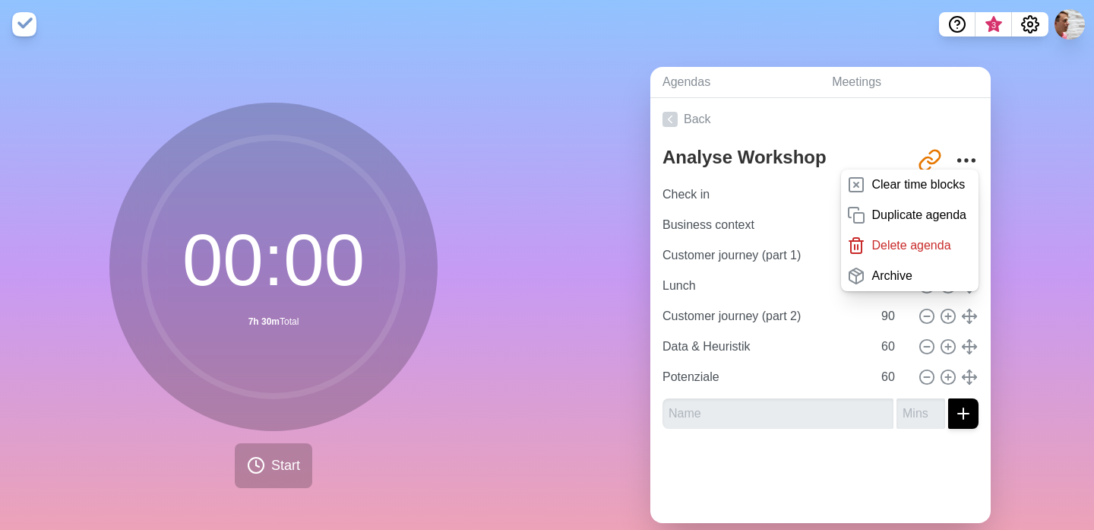
click at [797, 470] on div at bounding box center [821, 471] width 340 height 61
click at [1010, 118] on div "Agendas Meetings Back Analyse Workshop [URL][DOMAIN_NAME] Clear time blocks Dup…" at bounding box center [820, 301] width 547 height 505
click at [920, 122] on link "Back" at bounding box center [821, 119] width 340 height 43
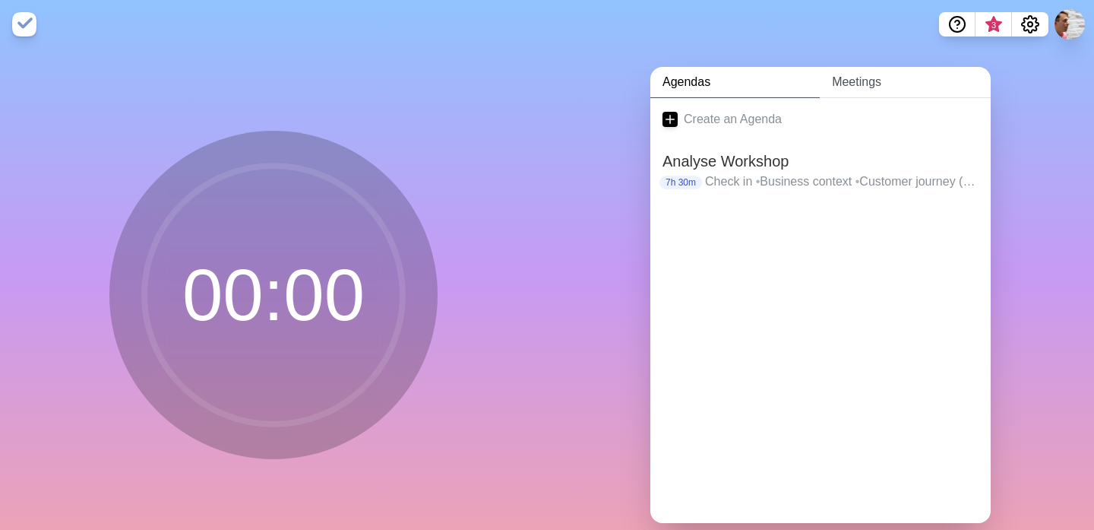
click at [866, 88] on link "Meetings" at bounding box center [905, 82] width 171 height 31
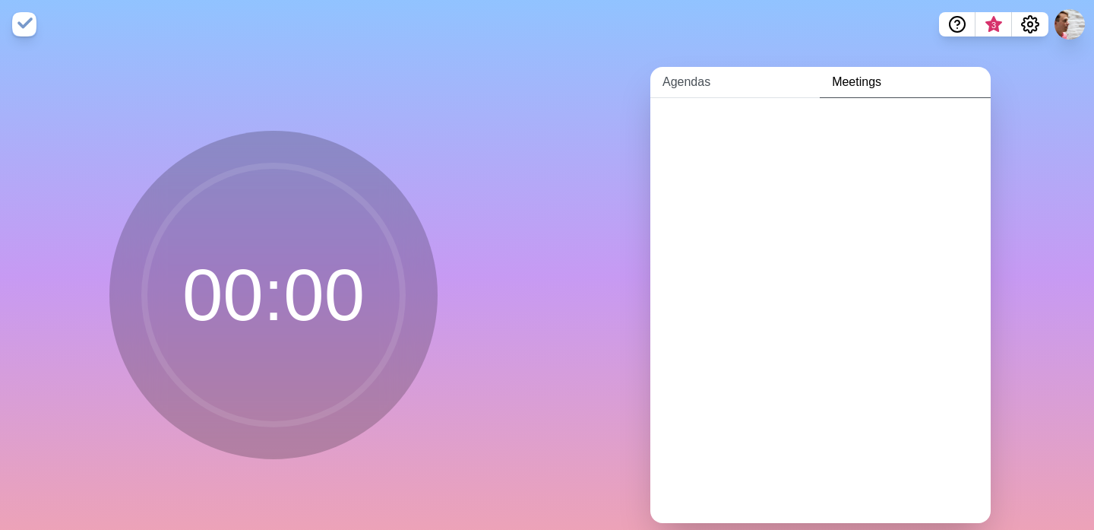
click at [706, 87] on link "Agendas" at bounding box center [735, 82] width 169 height 31
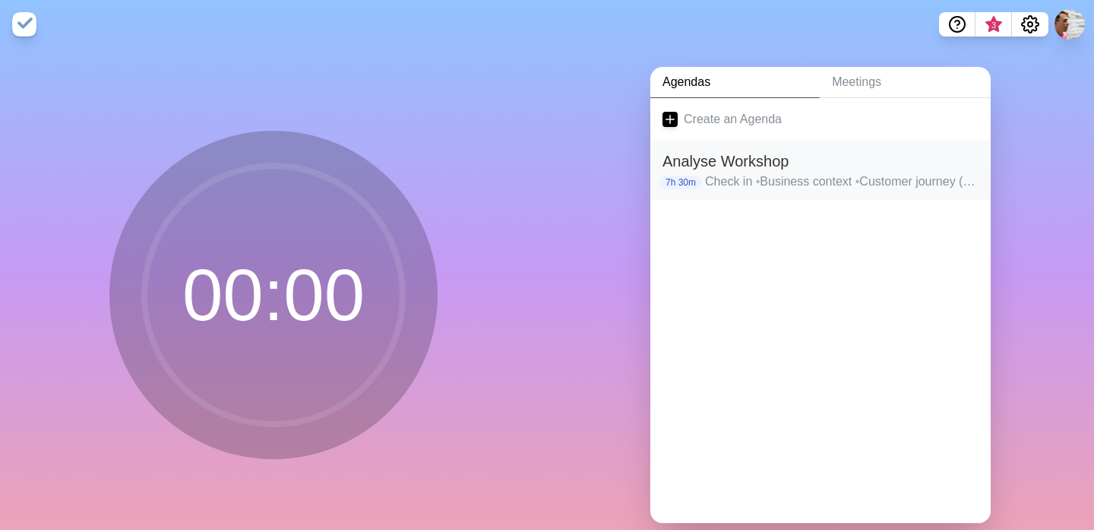
click at [733, 170] on h2 "Analyse Workshop" at bounding box center [821, 161] width 316 height 23
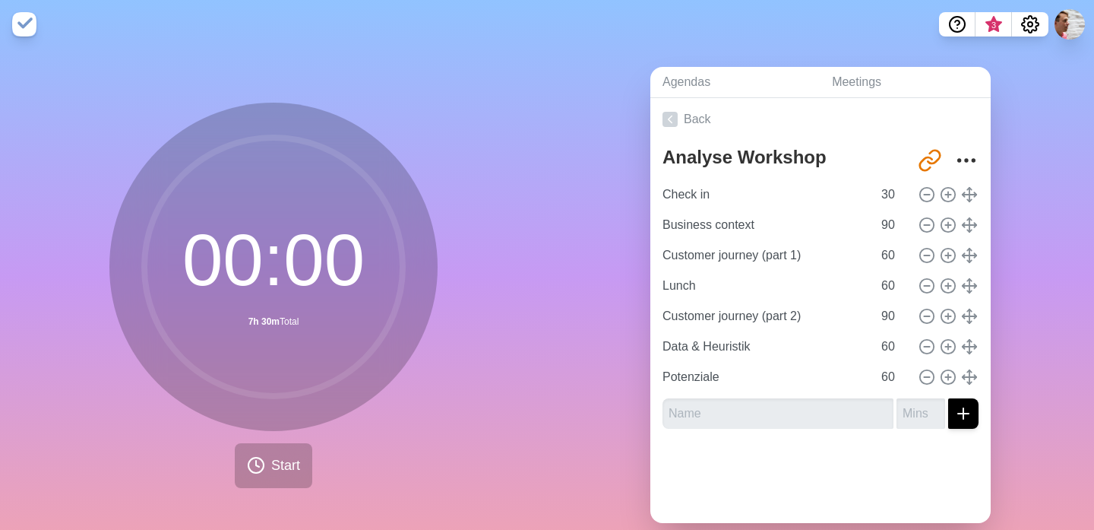
click at [24, 27] on img at bounding box center [24, 24] width 24 height 24
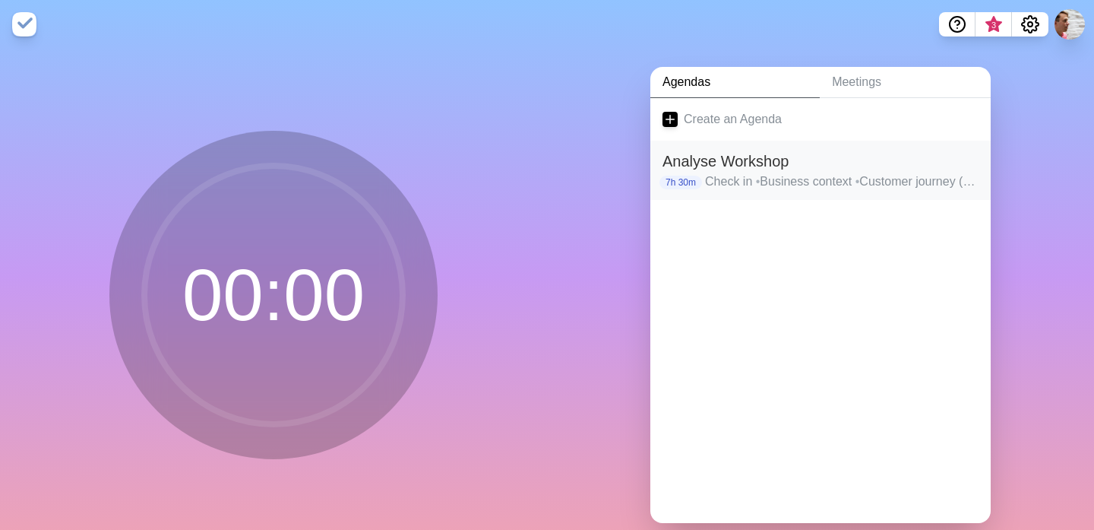
click at [730, 175] on p "Check in • Business context • Customer journey (part 1) • Lunch • Customer jour…" at bounding box center [842, 182] width 274 height 18
